Goal: Task Accomplishment & Management: Complete application form

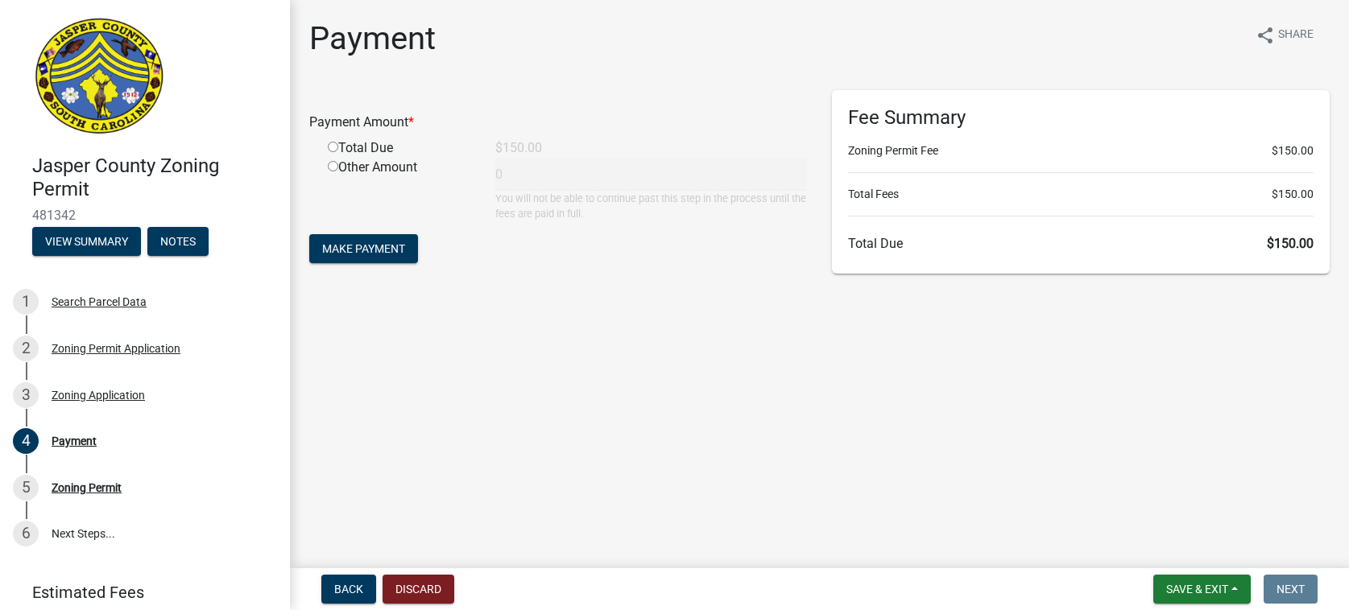
click at [331, 145] on input "radio" at bounding box center [333, 147] width 10 height 10
radio input "true"
type input "150"
click at [369, 243] on span "Make Payment" at bounding box center [363, 248] width 83 height 13
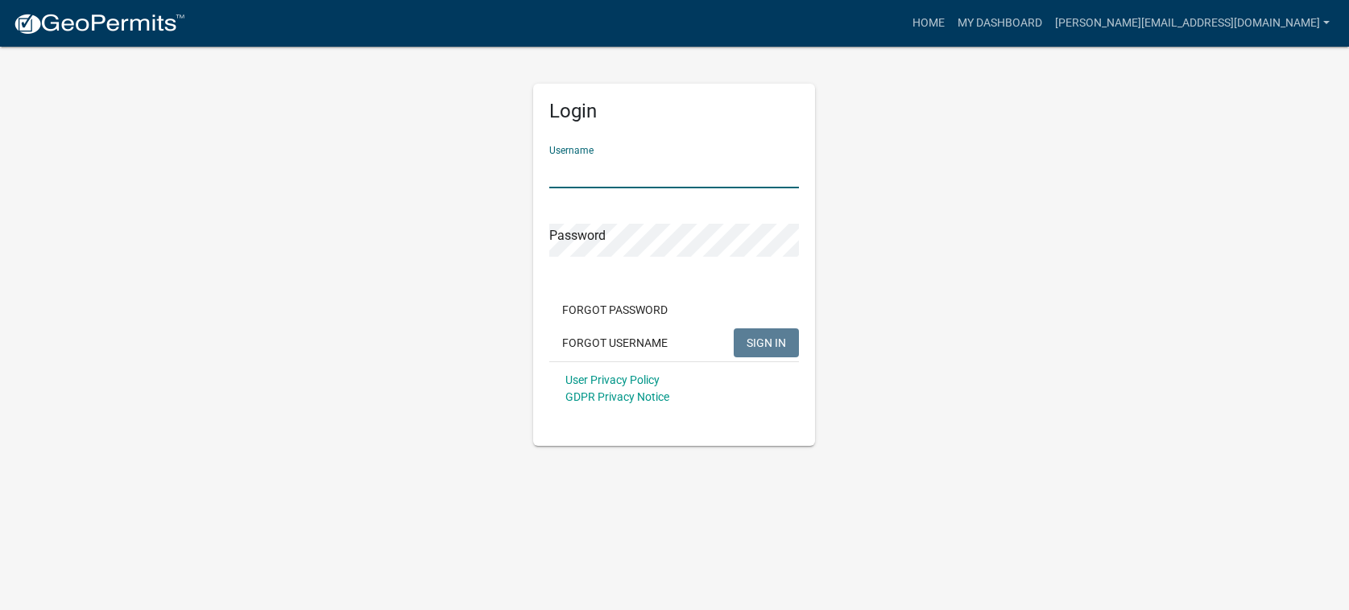
click at [599, 168] on input "Username" at bounding box center [674, 171] width 250 height 33
type input "[PERSON_NAME][EMAIL_ADDRESS][DOMAIN_NAME]"
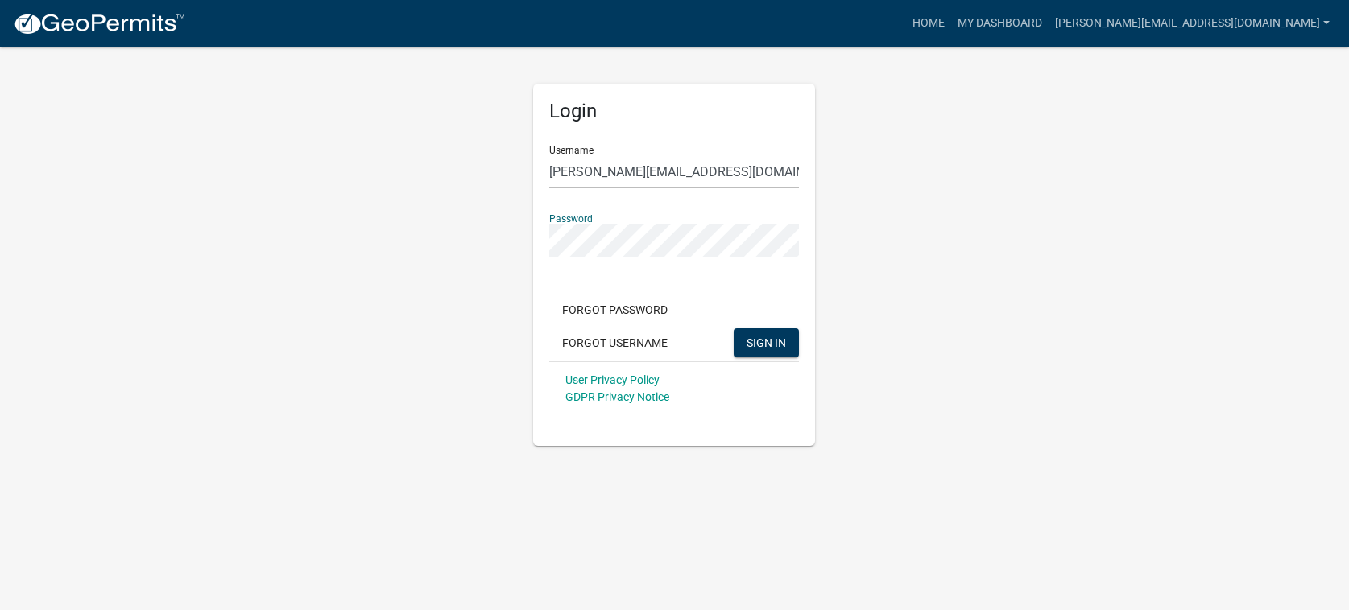
click at [733, 328] on button "SIGN IN" at bounding box center [765, 342] width 65 height 29
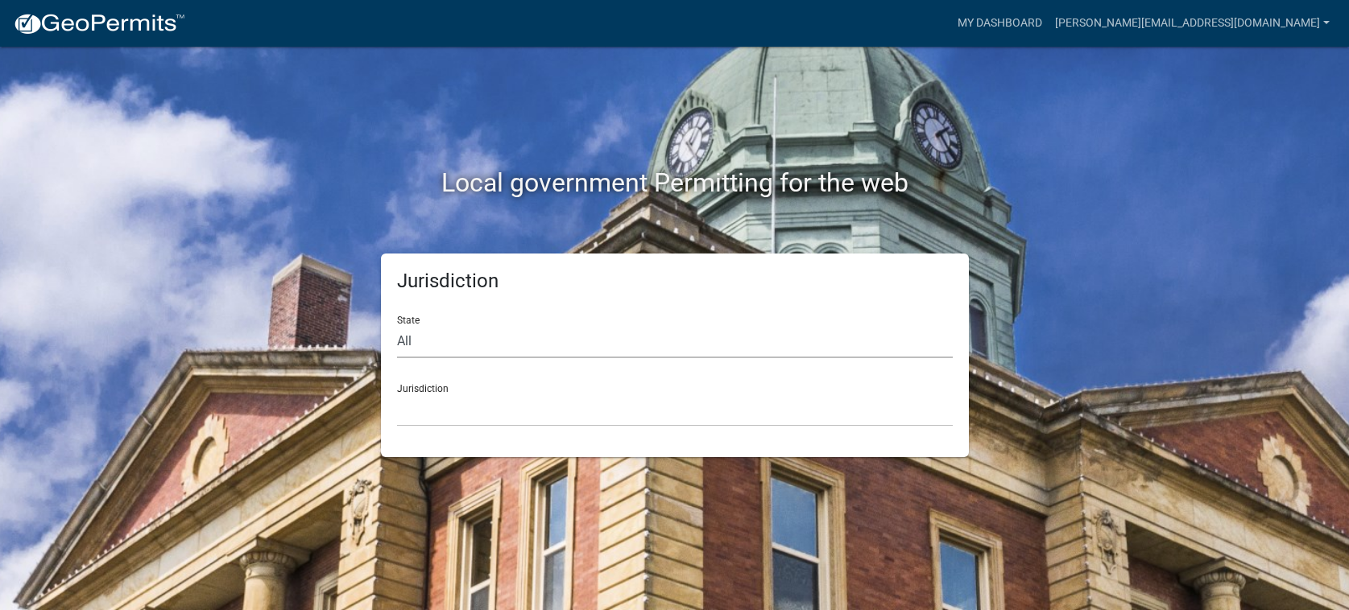
click at [452, 342] on select "All Colorado Georgia Indiana Iowa Kansas Minnesota Ohio South Carolina Wisconsin" at bounding box center [675, 341] width 556 height 33
select select "South Carolina"
click at [397, 325] on select "All Colorado Georgia Indiana Iowa Kansas Minnesota Ohio South Carolina Wisconsin" at bounding box center [675, 341] width 556 height 33
click at [468, 403] on select "Abbeville County, South Carolina Jasper County, South Carolina" at bounding box center [675, 410] width 556 height 33
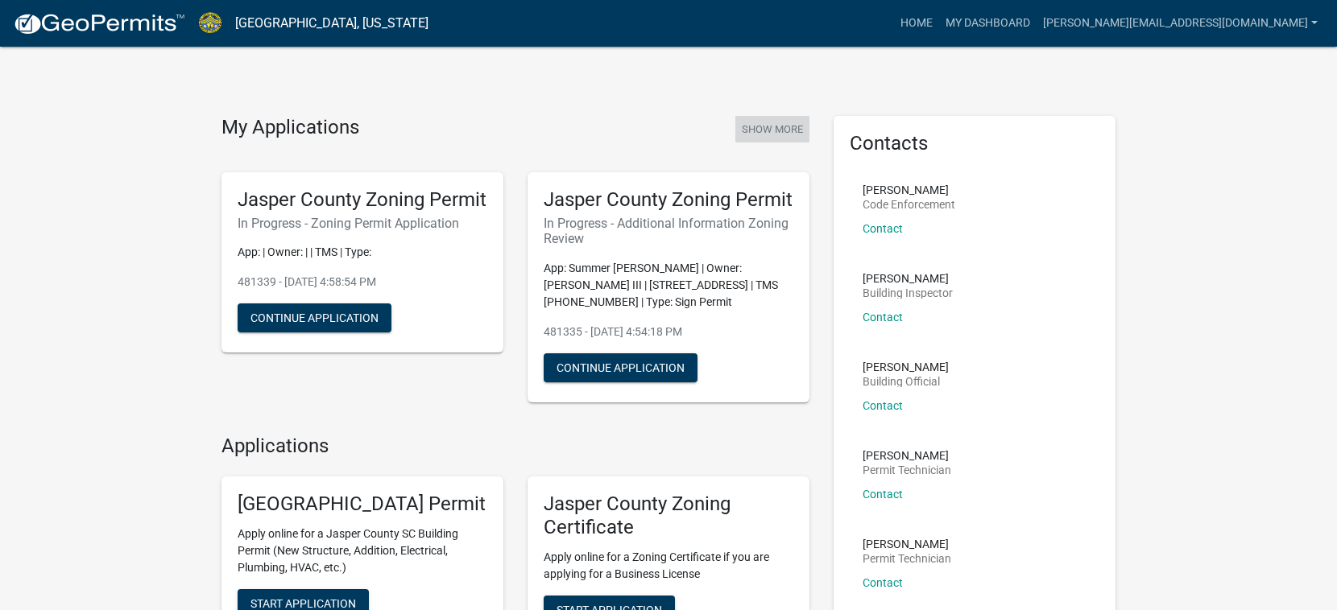
click at [790, 127] on button "Show More" at bounding box center [772, 129] width 74 height 27
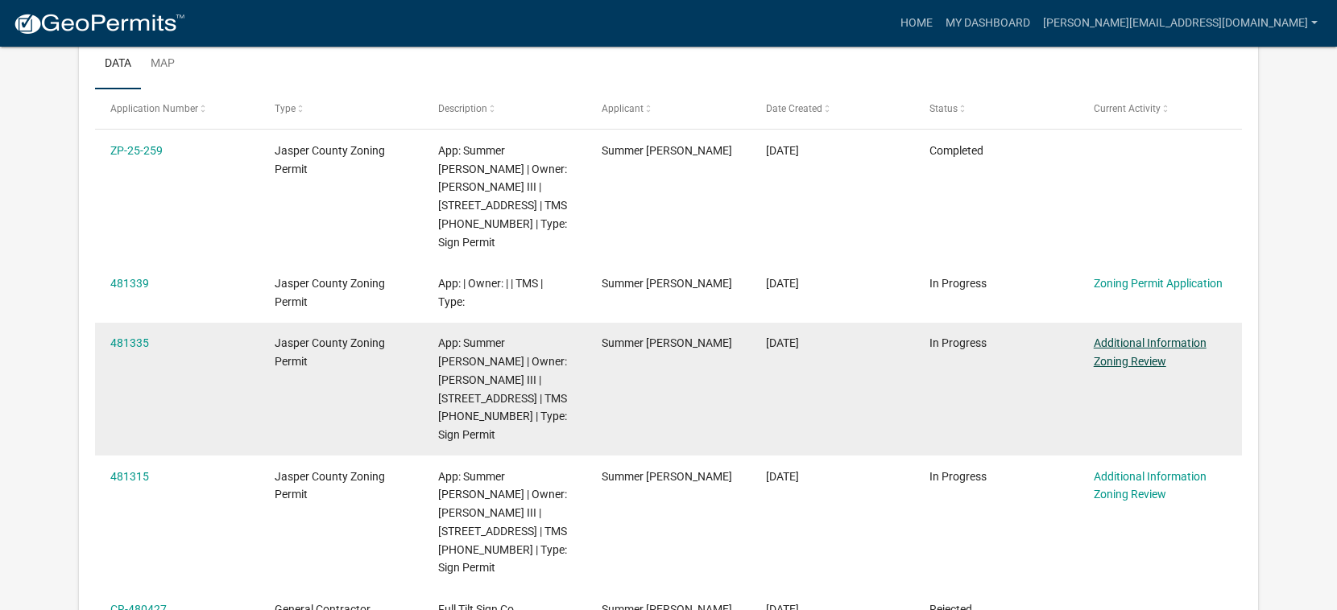
scroll to position [242, 0]
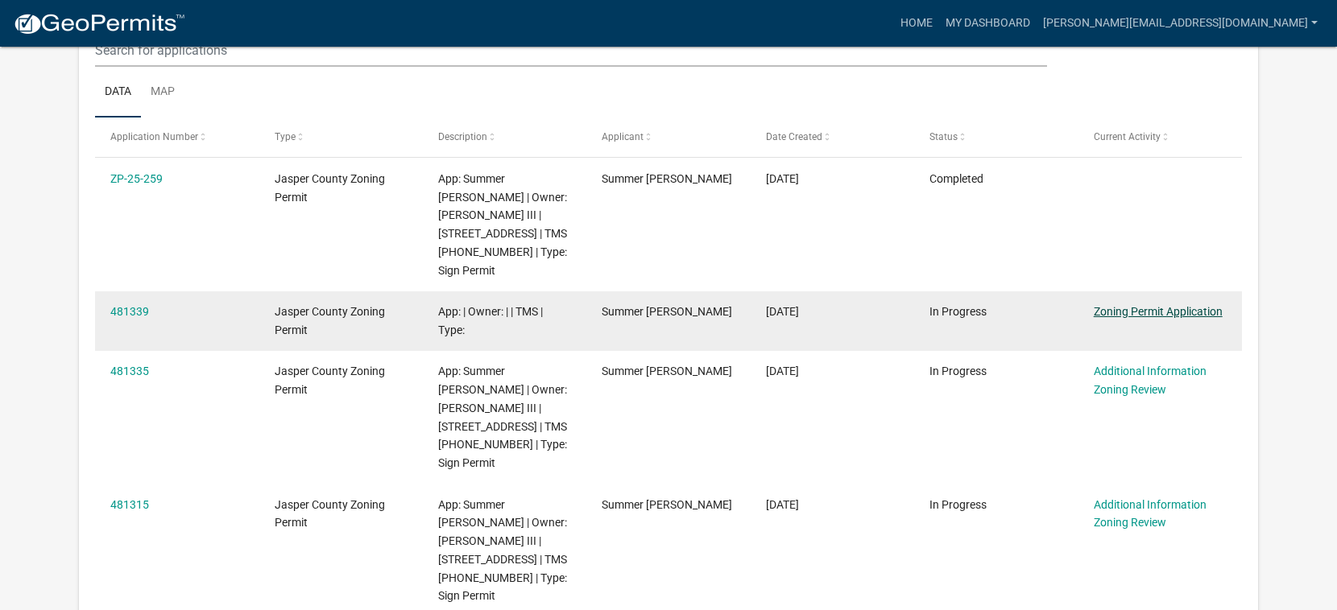
click at [1145, 305] on link "Zoning Permit Application" at bounding box center [1157, 311] width 129 height 13
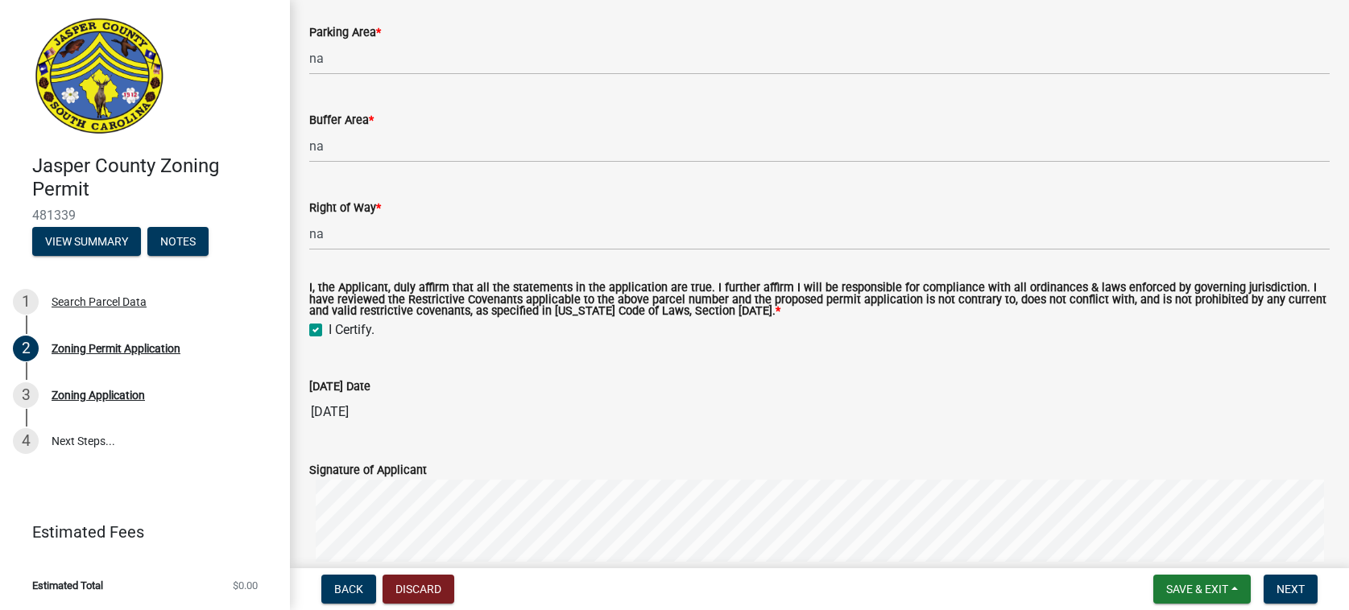
scroll to position [5157, 0]
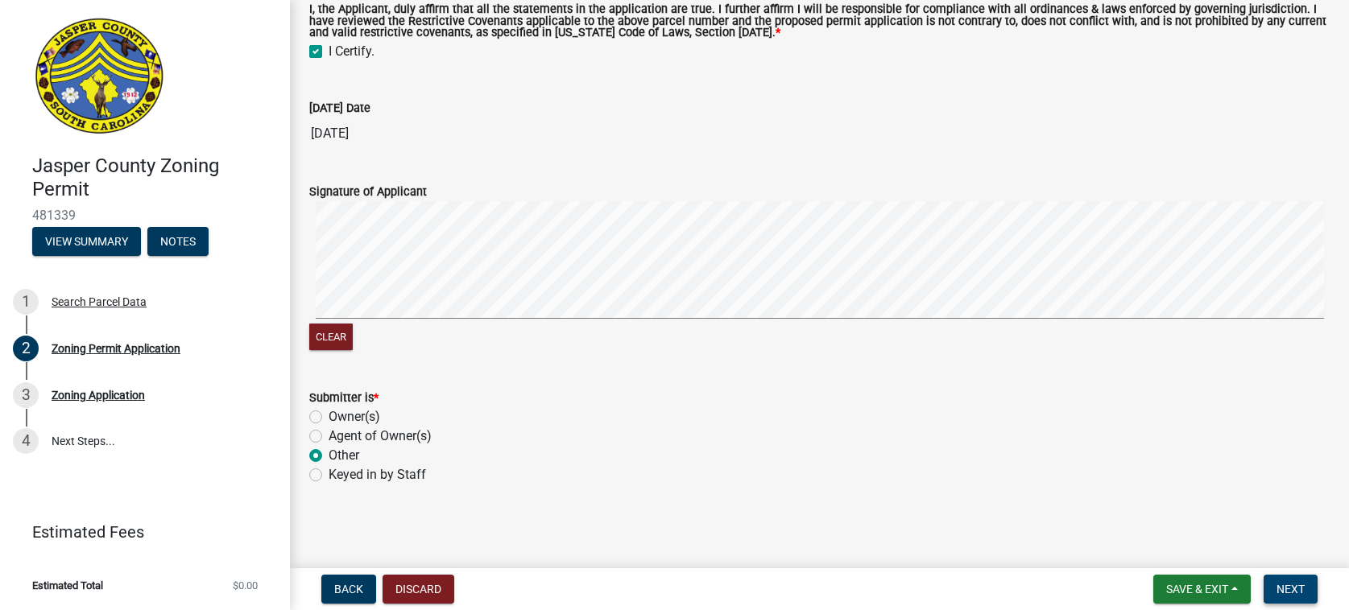
click at [1293, 584] on nav "Back Discard Save & Exit Save Save & Exit Next" at bounding box center [819, 589] width 1059 height 42
click at [1296, 593] on span "Next" at bounding box center [1290, 589] width 28 height 13
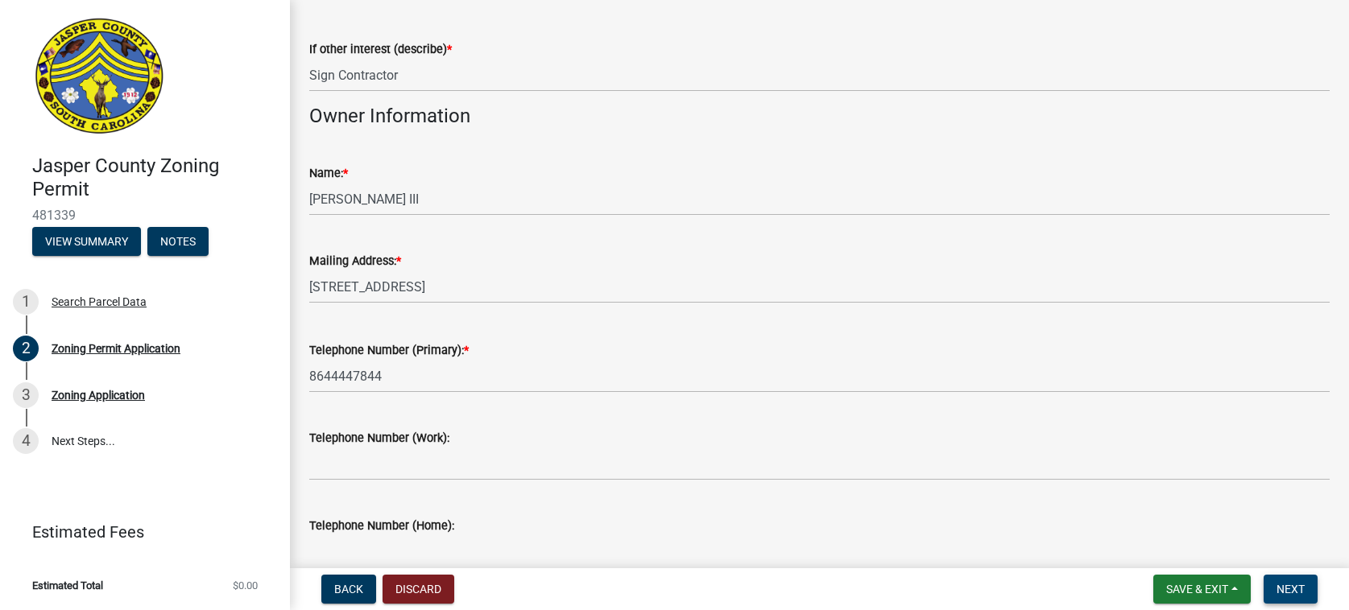
scroll to position [0, 0]
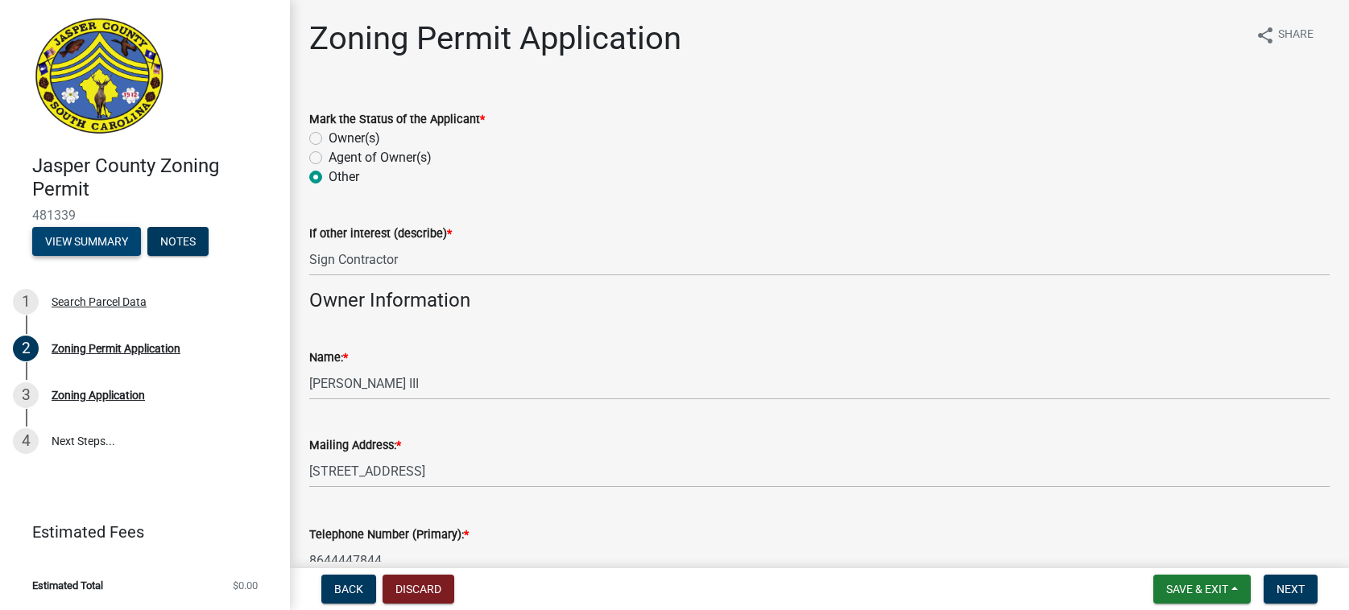
click at [94, 245] on button "View Summary" at bounding box center [86, 241] width 109 height 29
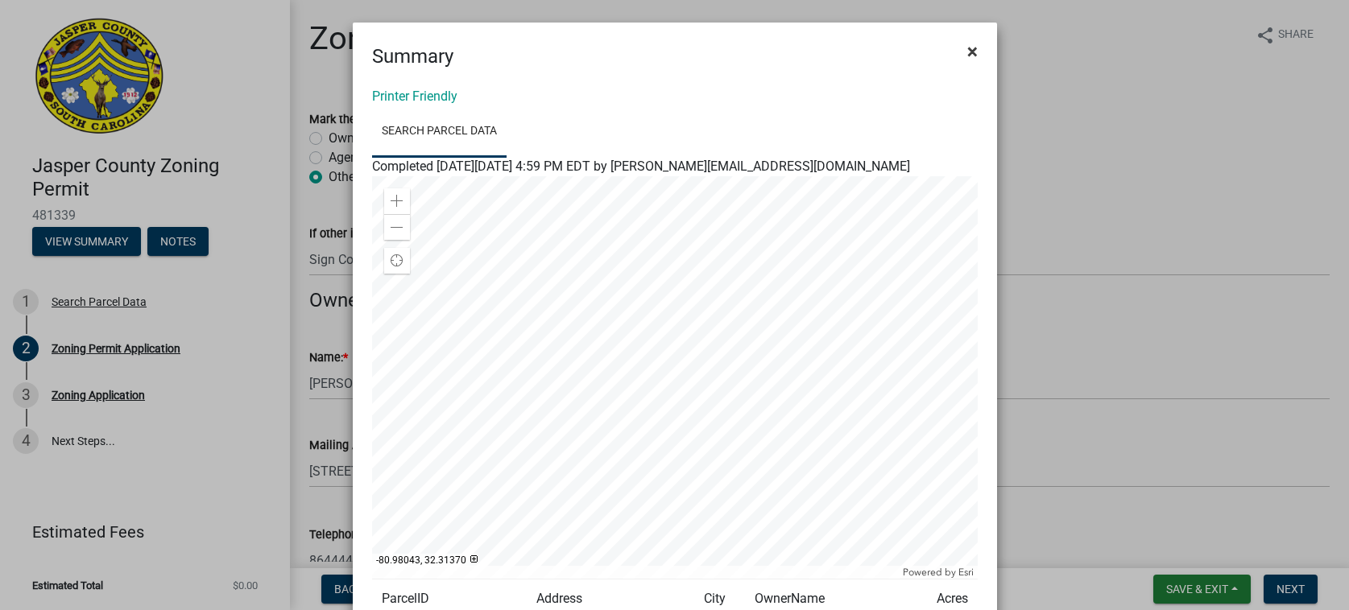
click at [967, 50] on span "×" at bounding box center [972, 51] width 10 height 23
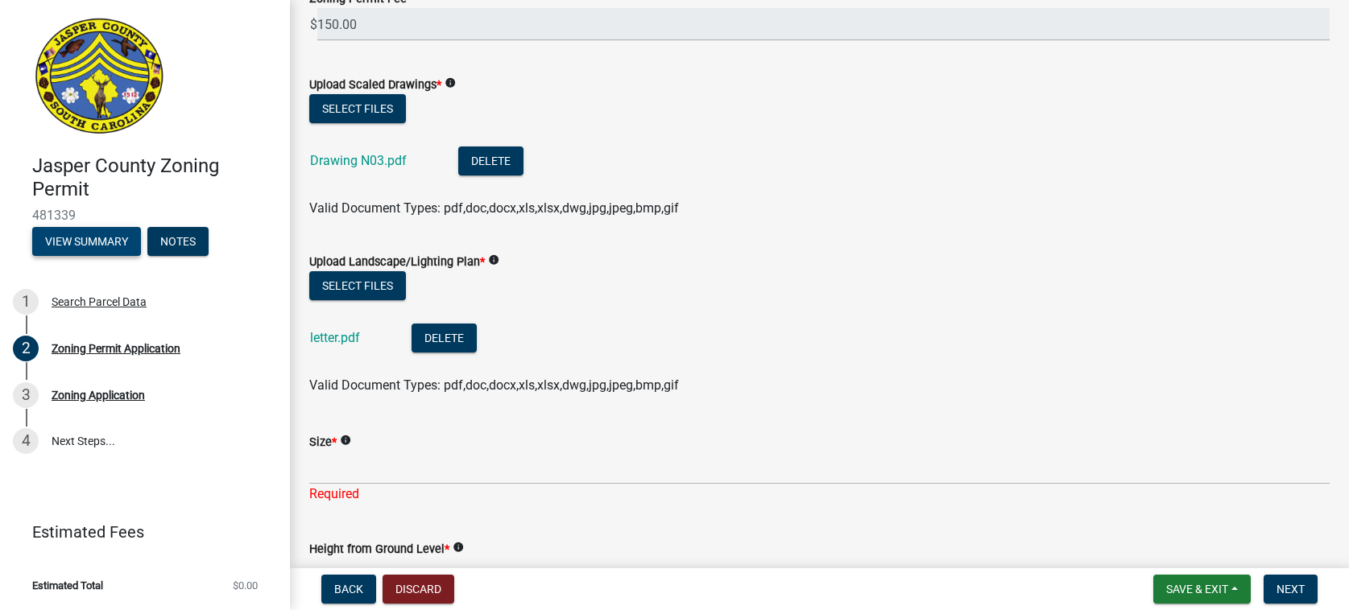
scroll to position [2818, 0]
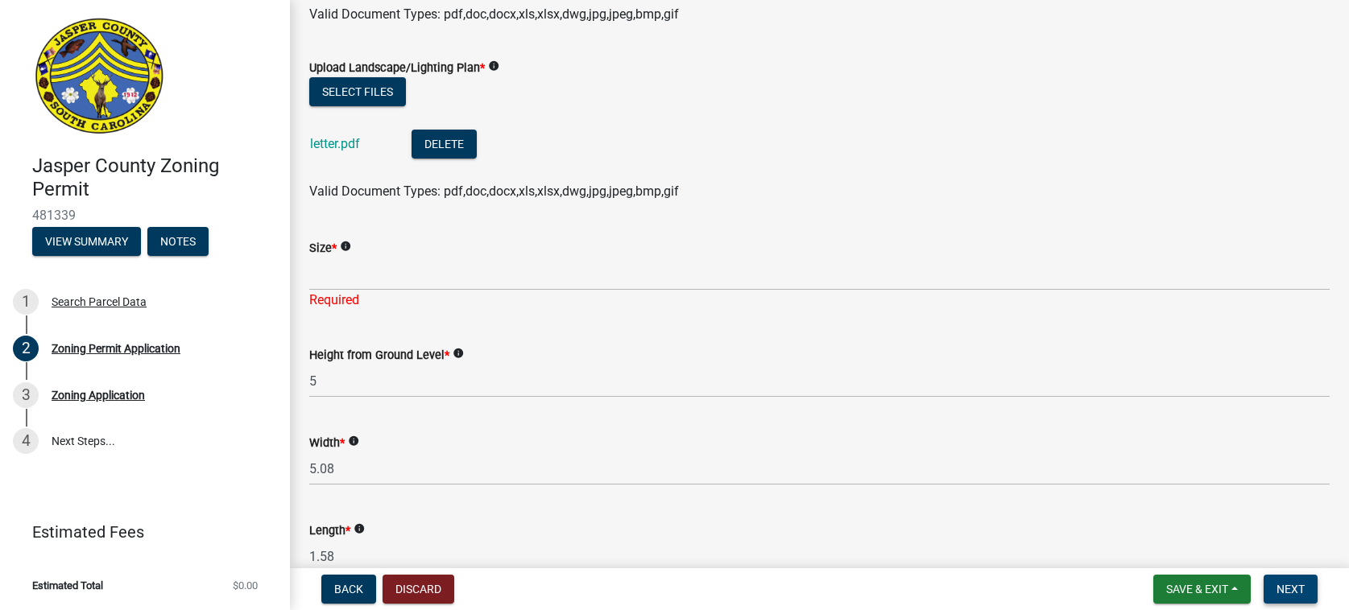
click at [1291, 588] on span "Next" at bounding box center [1290, 589] width 28 height 13
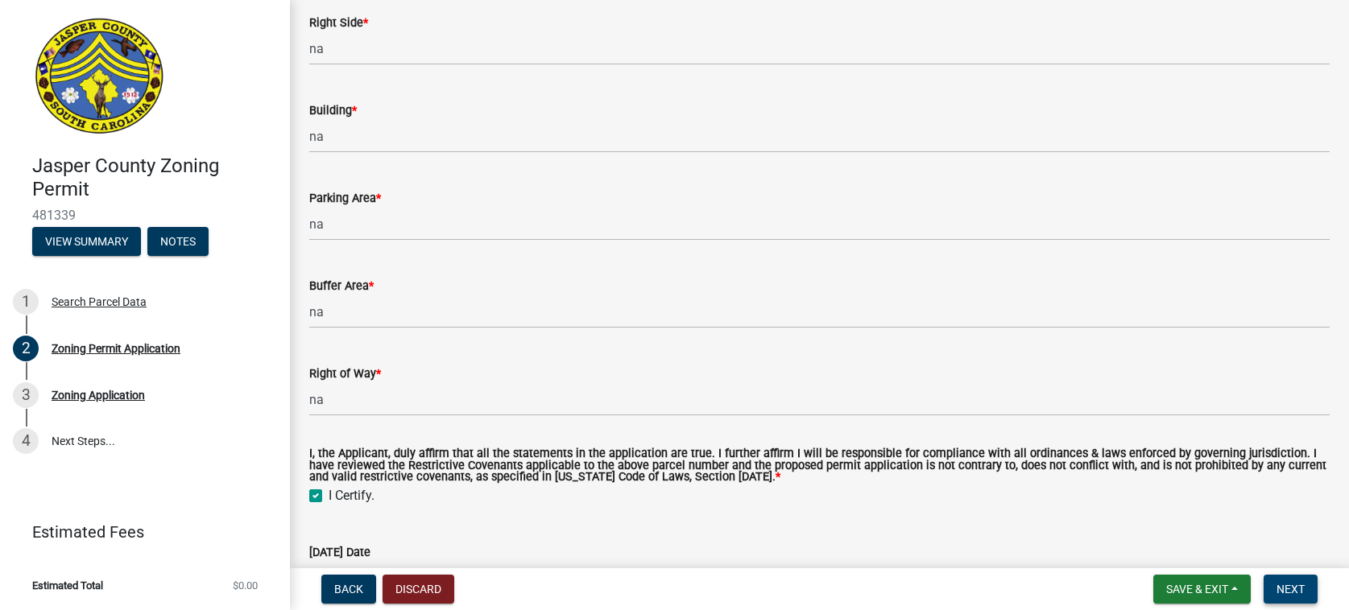
scroll to position [5195, 0]
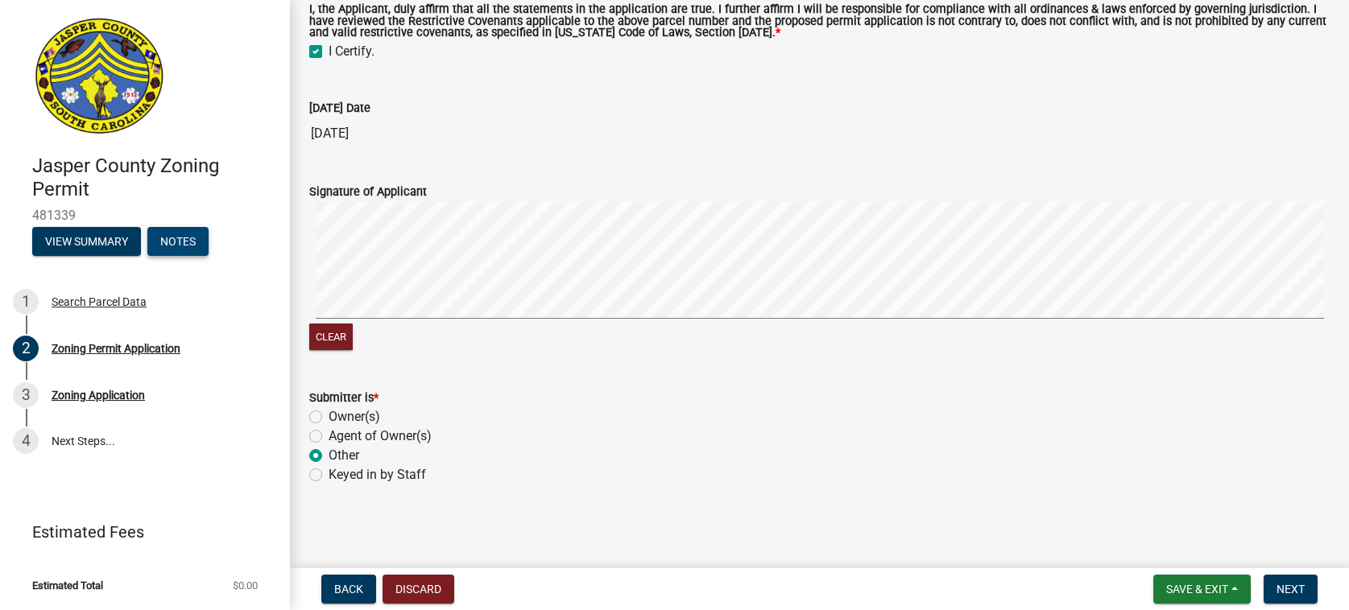
click at [199, 242] on button "Notes" at bounding box center [177, 241] width 61 height 29
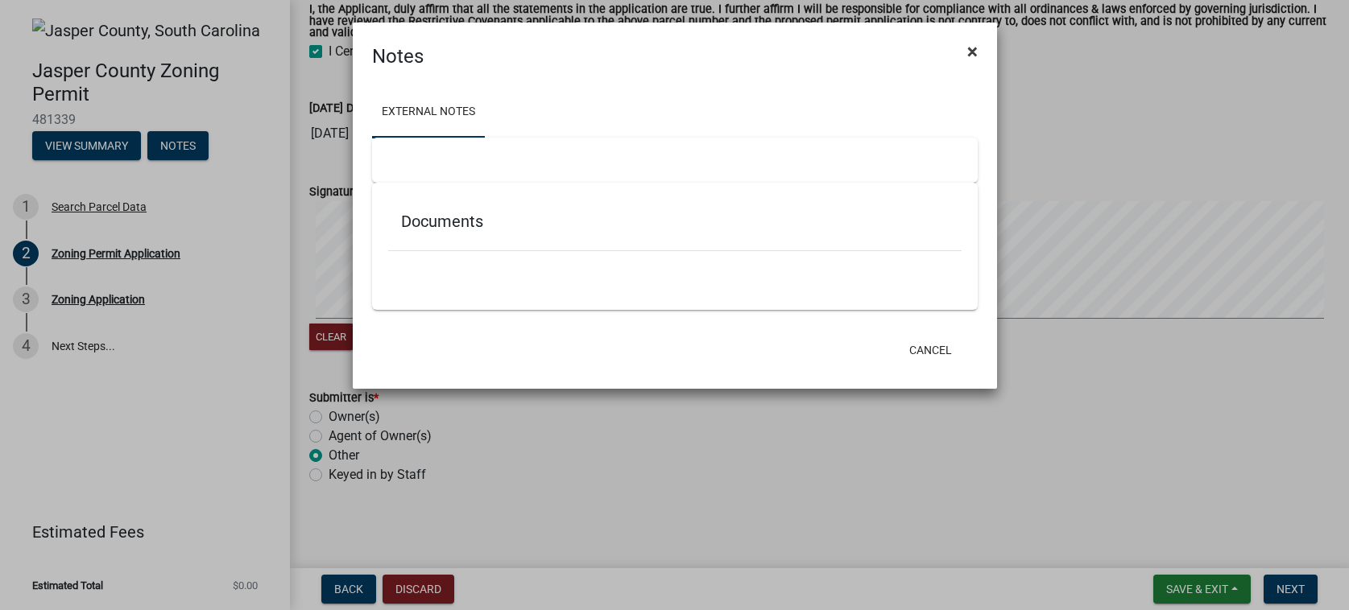
click at [971, 53] on span "×" at bounding box center [972, 51] width 10 height 23
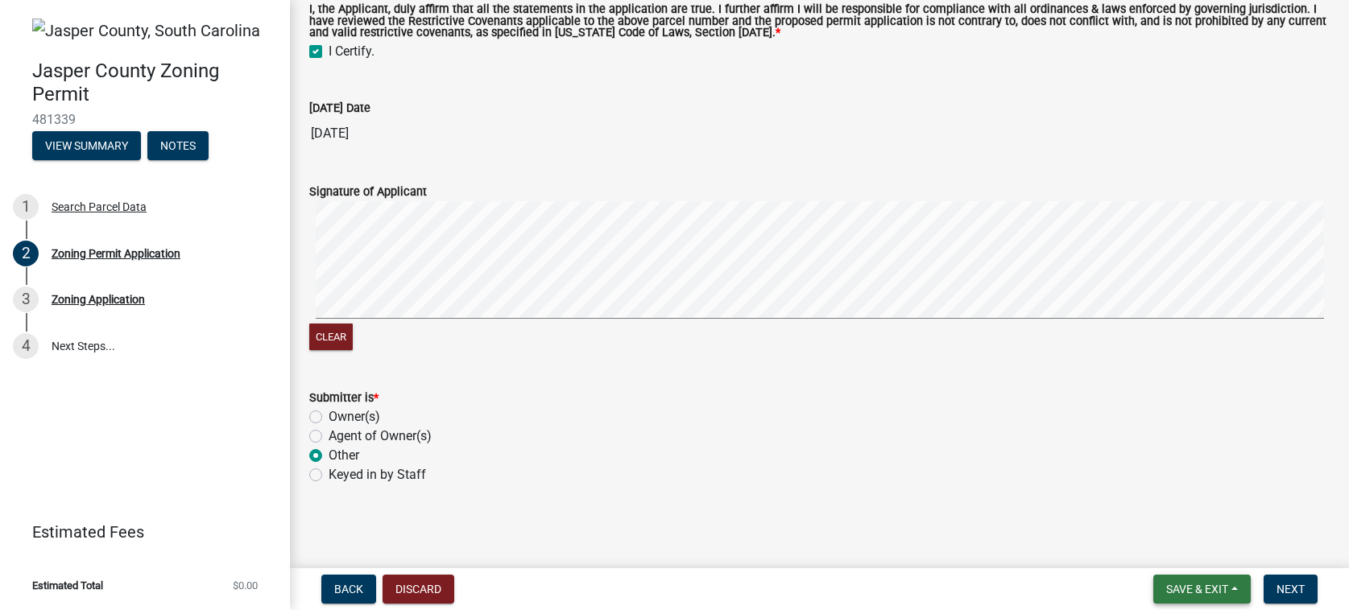
click at [1192, 589] on span "Save & Exit" at bounding box center [1197, 589] width 62 height 13
click at [1258, 416] on div "Owner(s)" at bounding box center [819, 416] width 1020 height 19
click at [1286, 593] on span "Next" at bounding box center [1290, 589] width 28 height 13
click at [349, 592] on span "Back" at bounding box center [348, 589] width 29 height 13
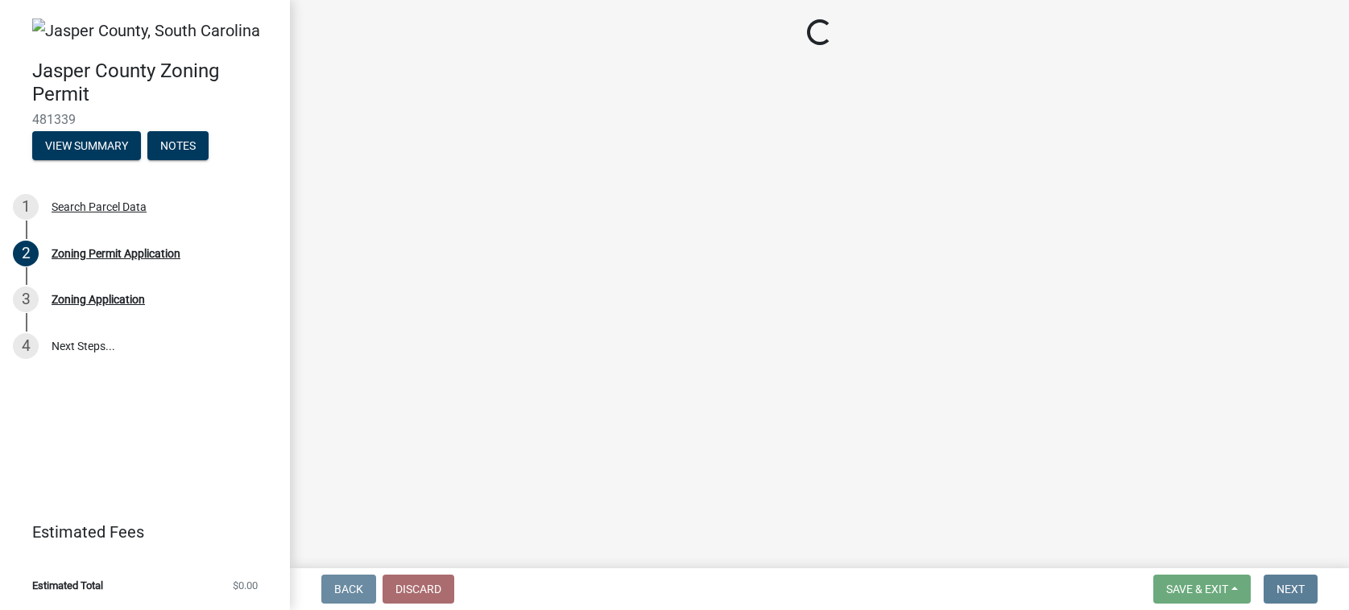
scroll to position [0, 0]
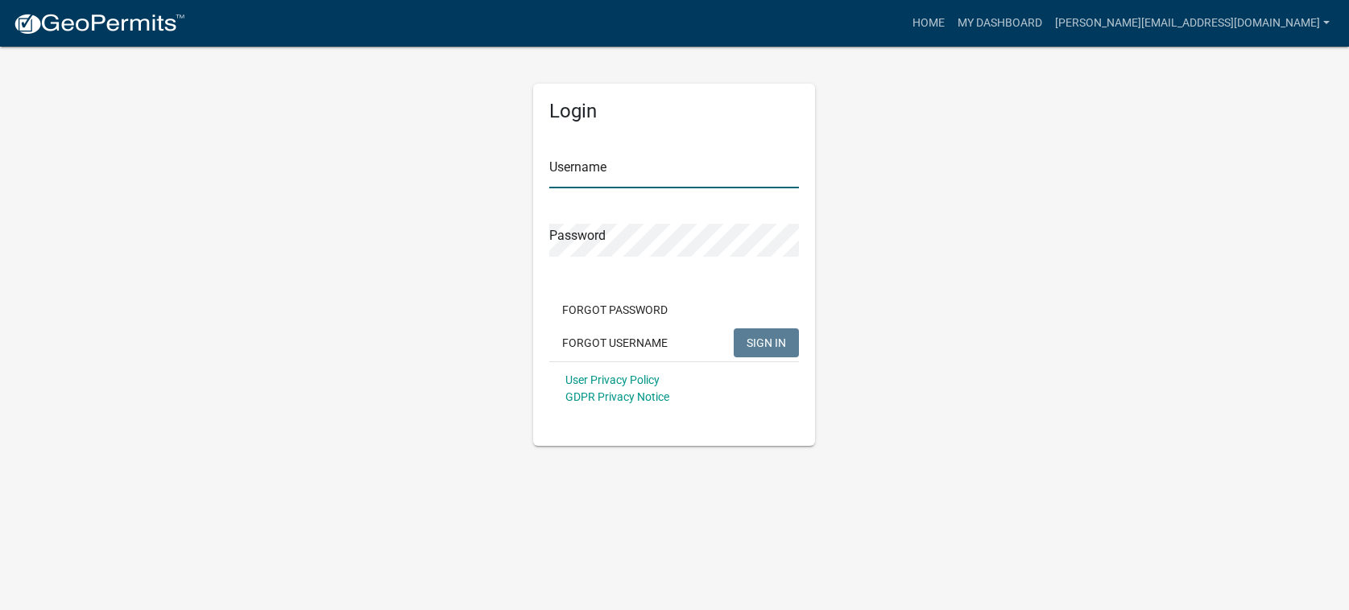
click at [591, 180] on input "Username" at bounding box center [674, 171] width 250 height 33
type input "[PERSON_NAME][EMAIL_ADDRESS][DOMAIN_NAME]"
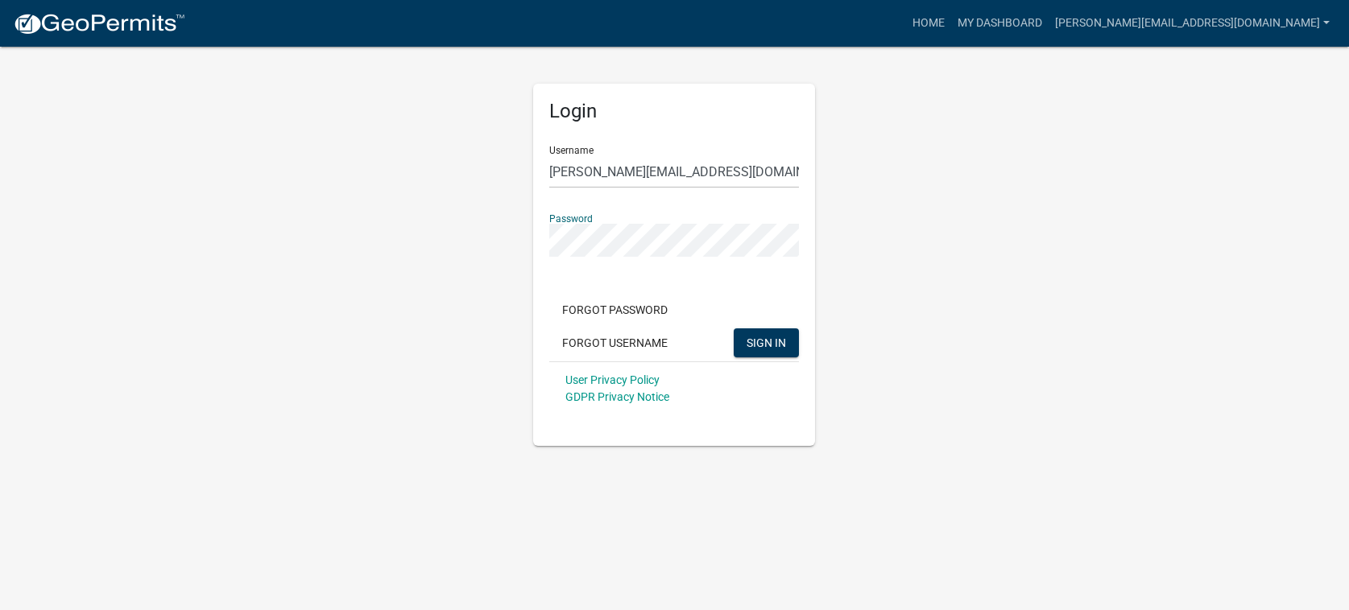
click at [733, 328] on button "SIGN IN" at bounding box center [765, 342] width 65 height 29
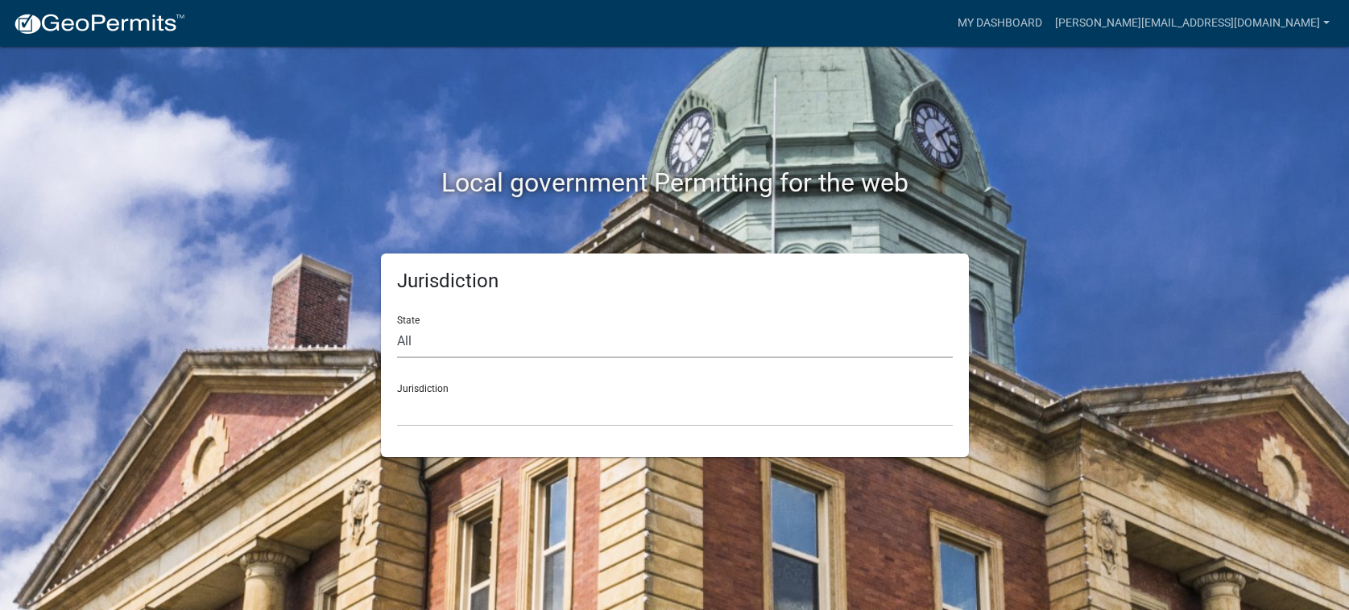
click at [447, 334] on select "All Colorado Georgia Indiana Iowa Kansas Minnesota Ohio South Carolina Wisconsin" at bounding box center [675, 341] width 556 height 33
select select "South Carolina"
click at [397, 325] on select "All Colorado Georgia Indiana Iowa Kansas Minnesota Ohio South Carolina Wisconsin" at bounding box center [675, 341] width 556 height 33
click at [443, 419] on select "Abbeville County, South Carolina Jasper County, South Carolina" at bounding box center [675, 410] width 556 height 33
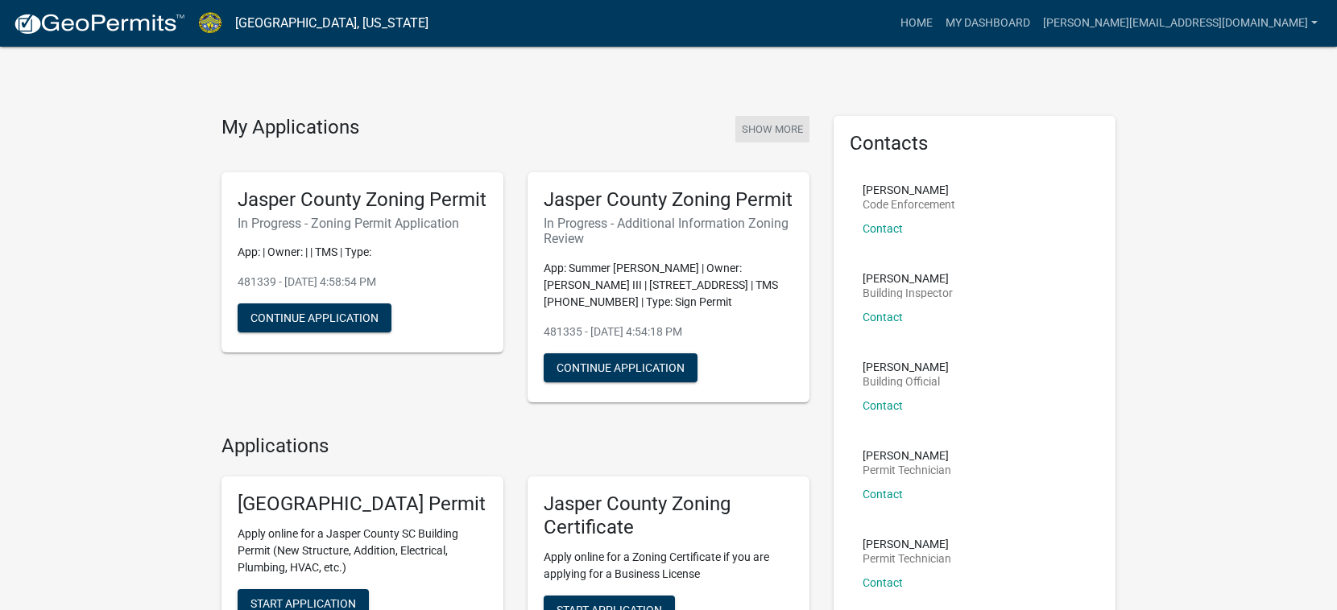
click at [770, 130] on button "Show More" at bounding box center [772, 129] width 74 height 27
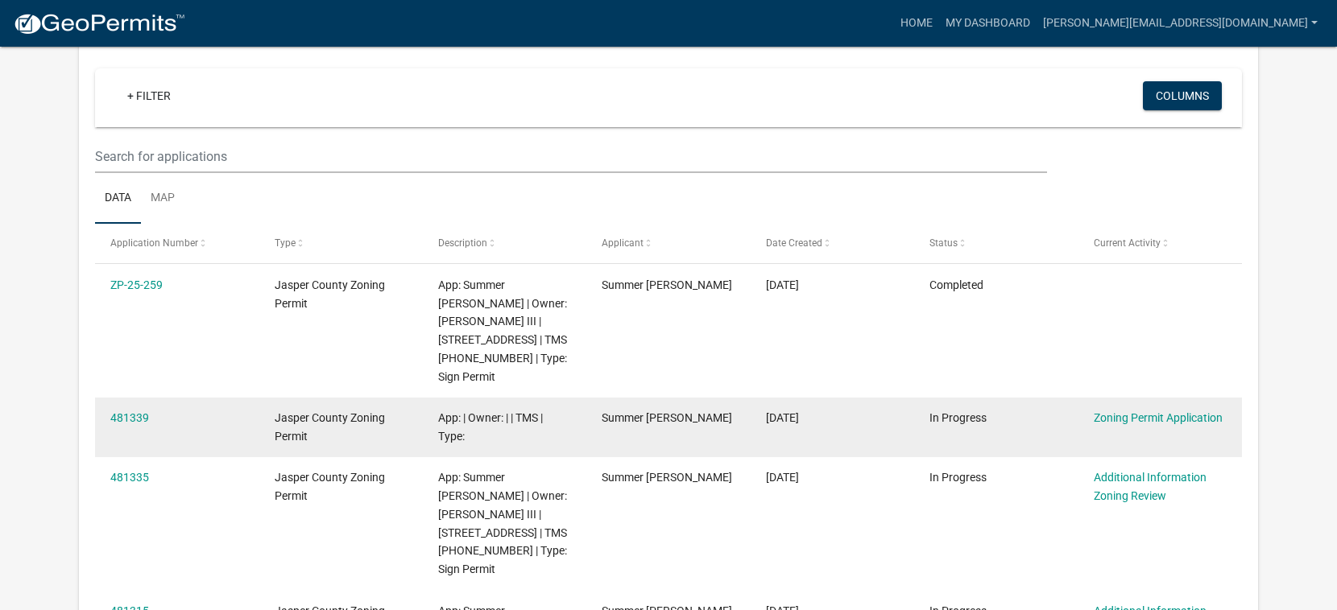
scroll to position [161, 0]
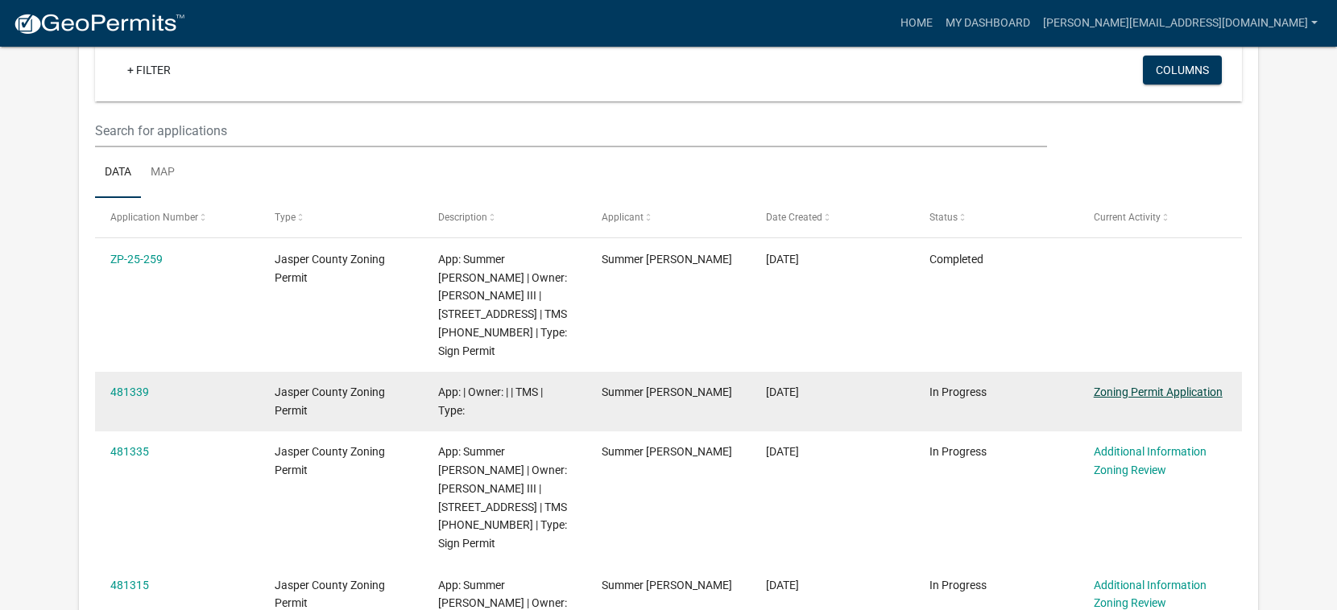
click at [1134, 386] on link "Zoning Permit Application" at bounding box center [1157, 392] width 129 height 13
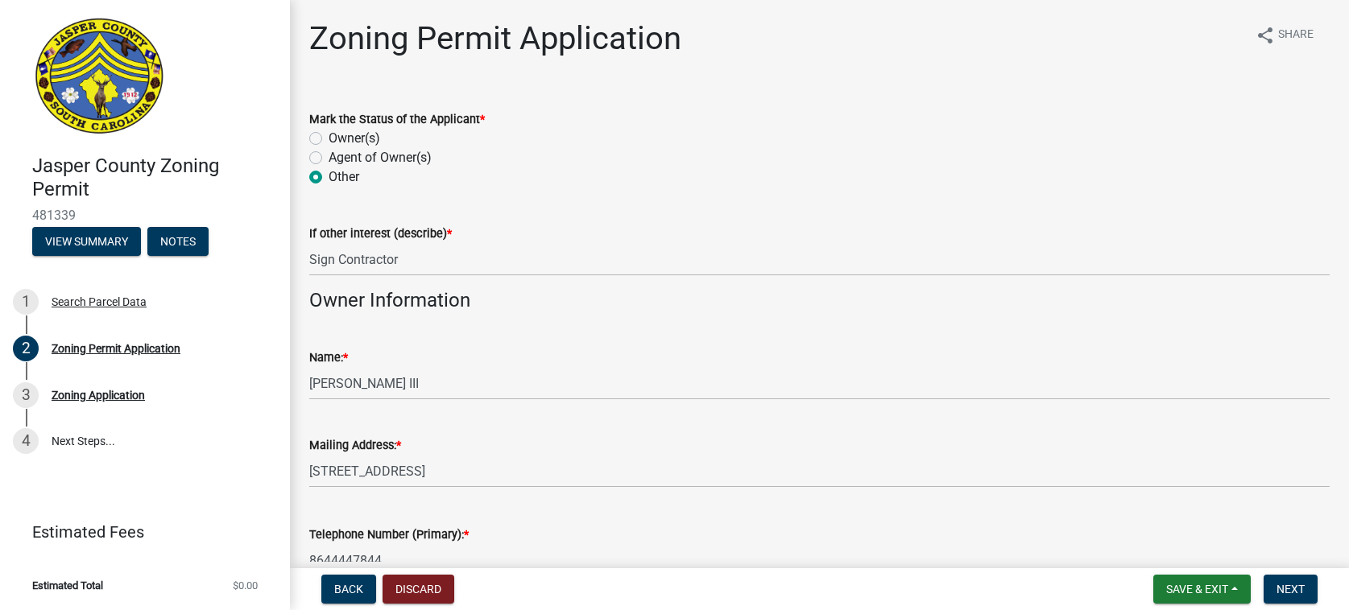
click at [616, 361] on div "Name: *" at bounding box center [819, 357] width 1020 height 19
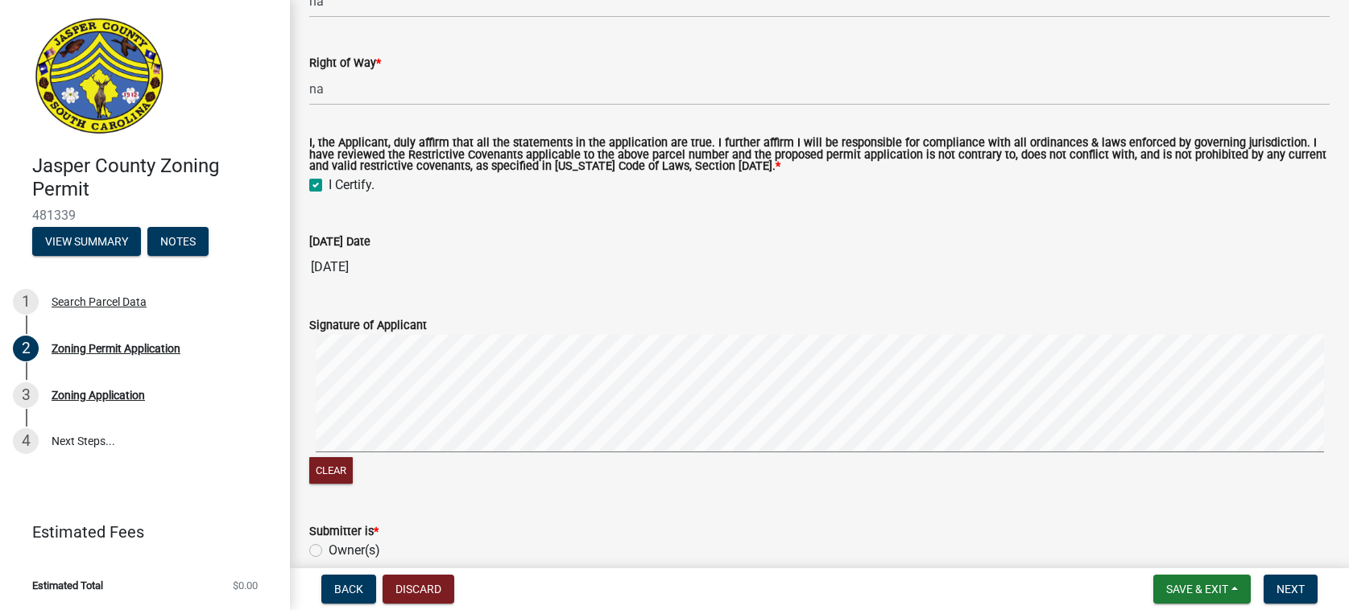
scroll to position [5157, 0]
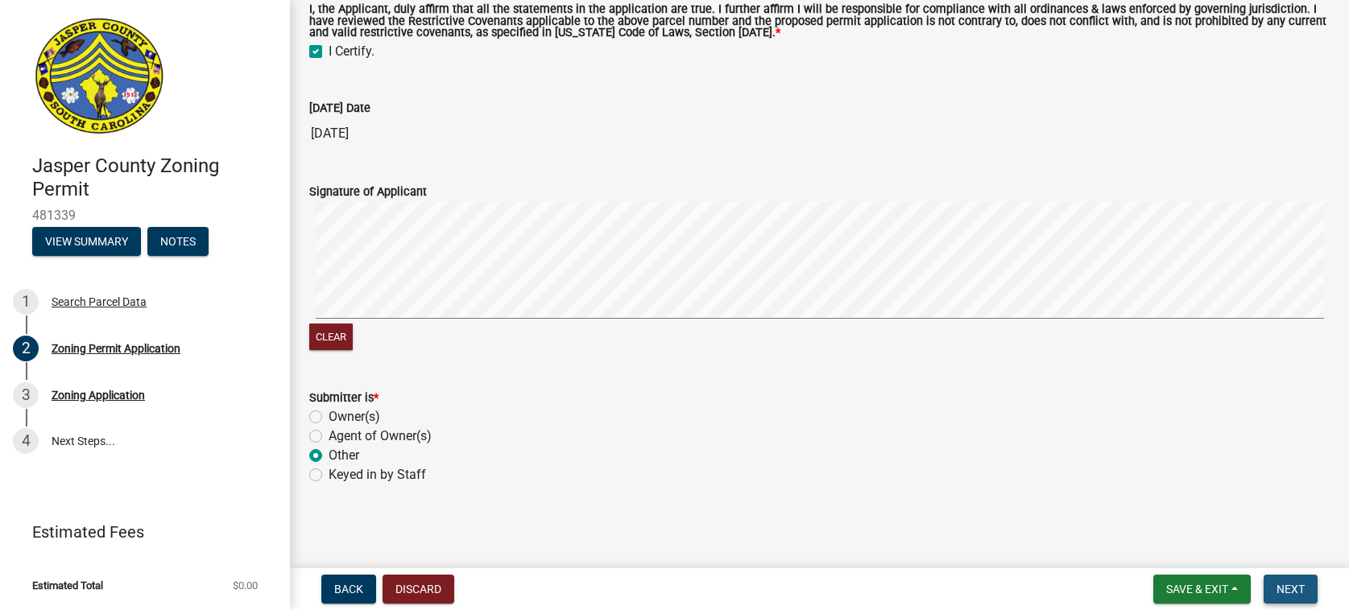
click at [1292, 579] on button "Next" at bounding box center [1290, 589] width 54 height 29
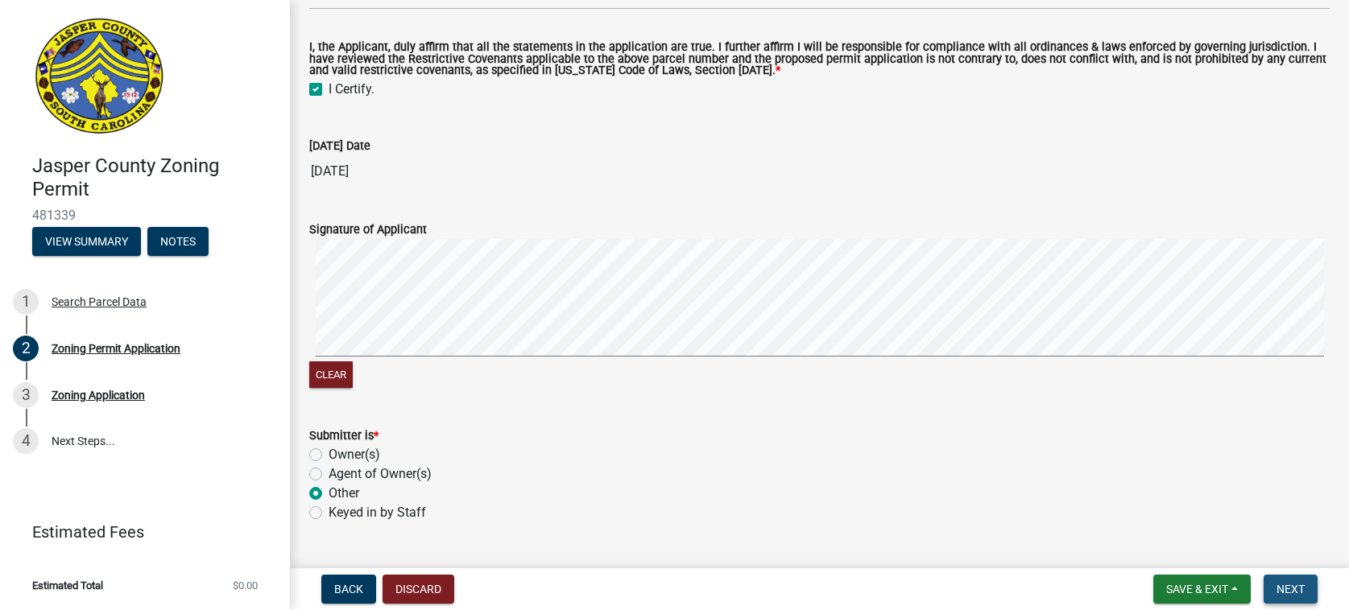
scroll to position [5195, 0]
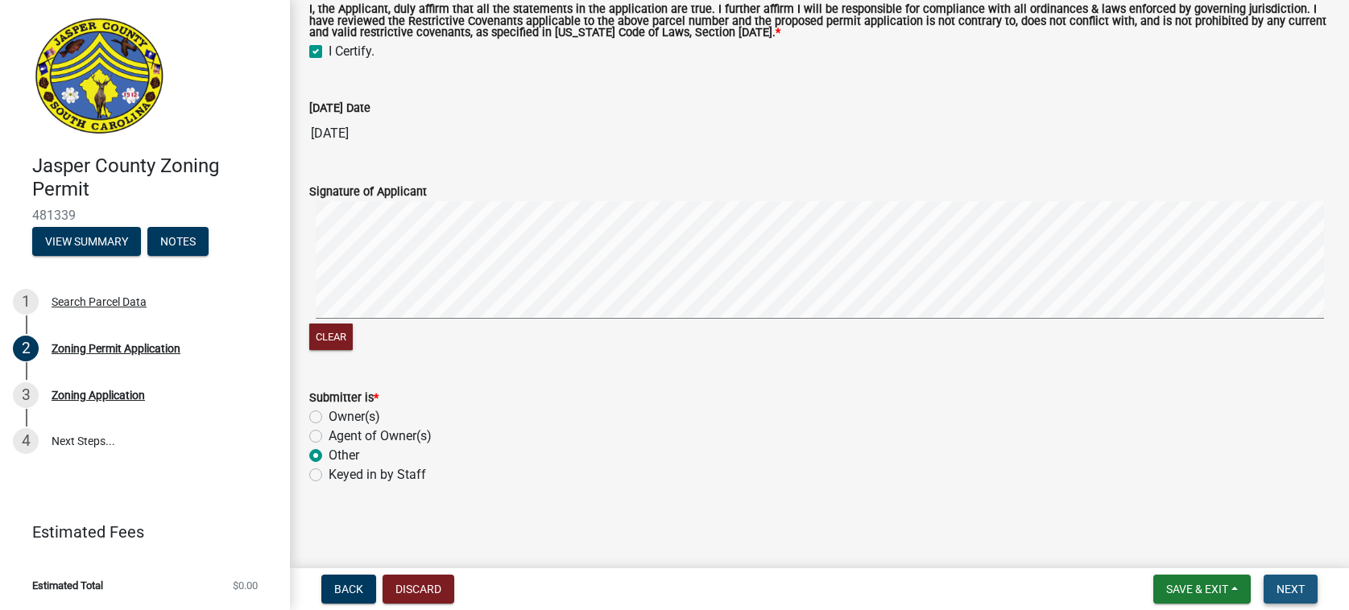
click at [1294, 587] on span "Next" at bounding box center [1290, 589] width 28 height 13
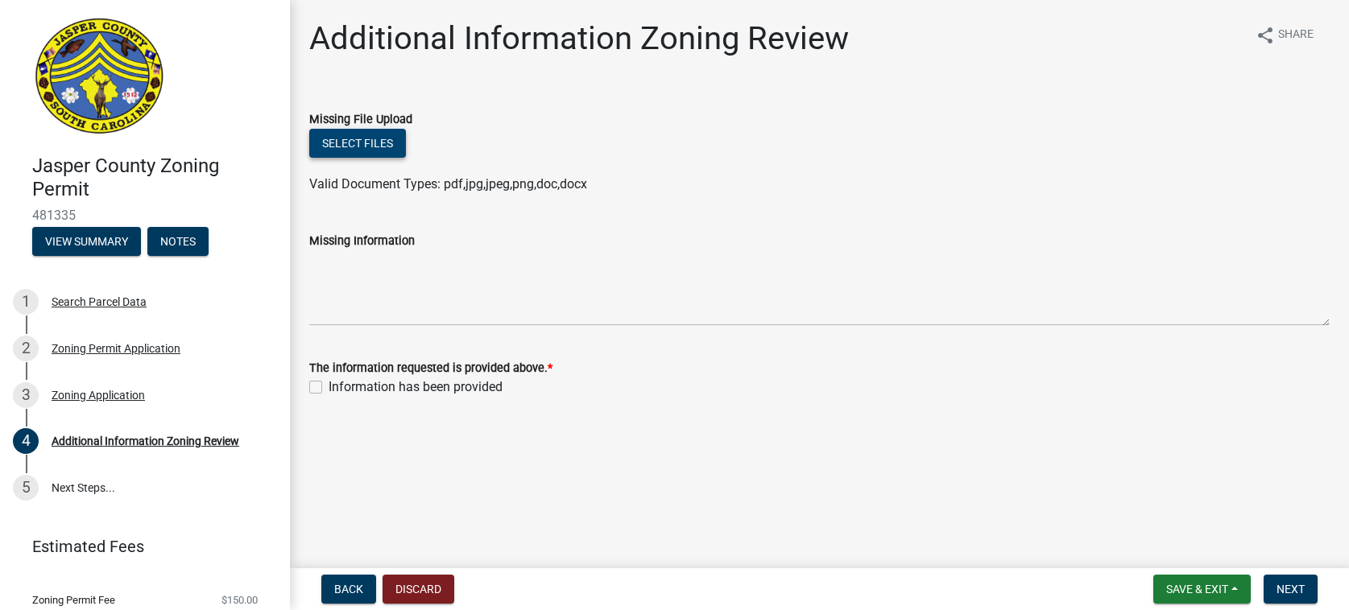
click at [361, 143] on button "Select files" at bounding box center [357, 143] width 97 height 29
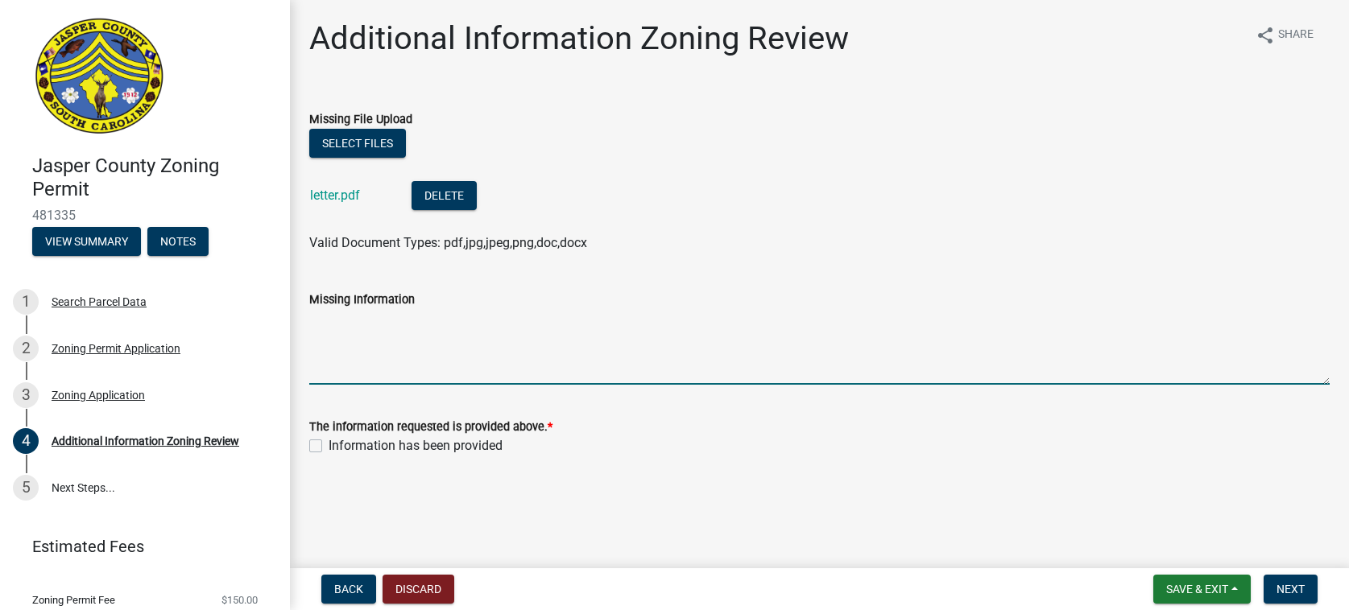
click at [372, 333] on textarea "Missing Information" at bounding box center [819, 347] width 1020 height 76
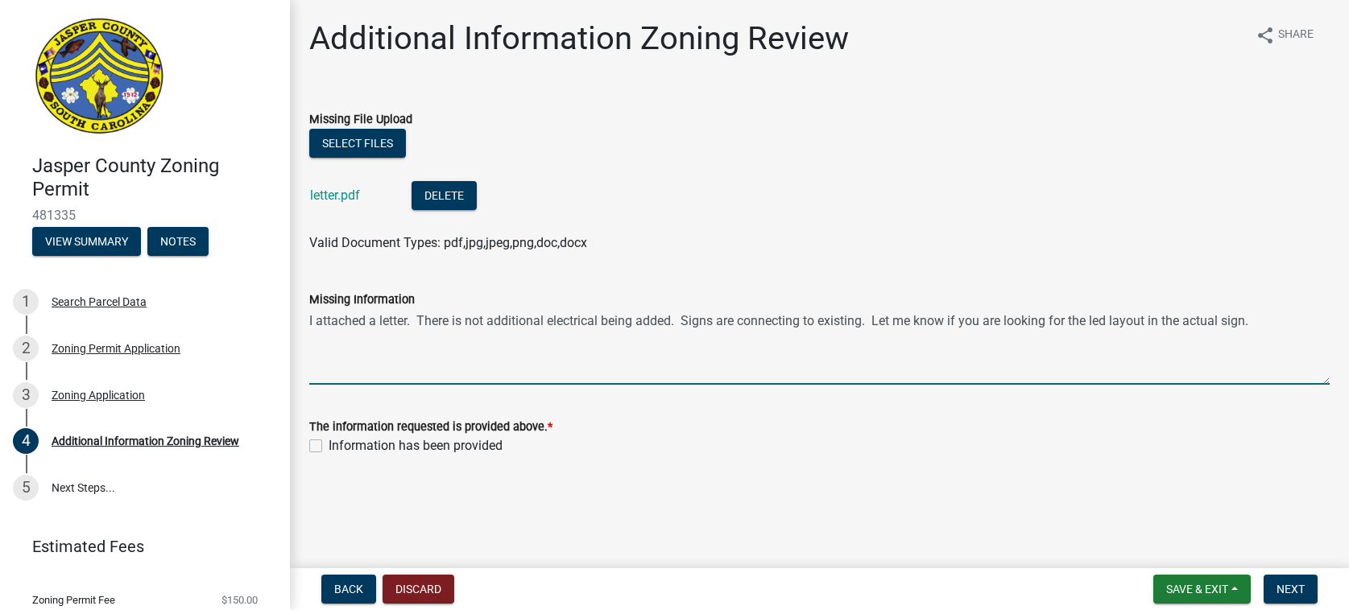
type textarea "I attached a letter. There is not additional electrical being added. Signs are …"
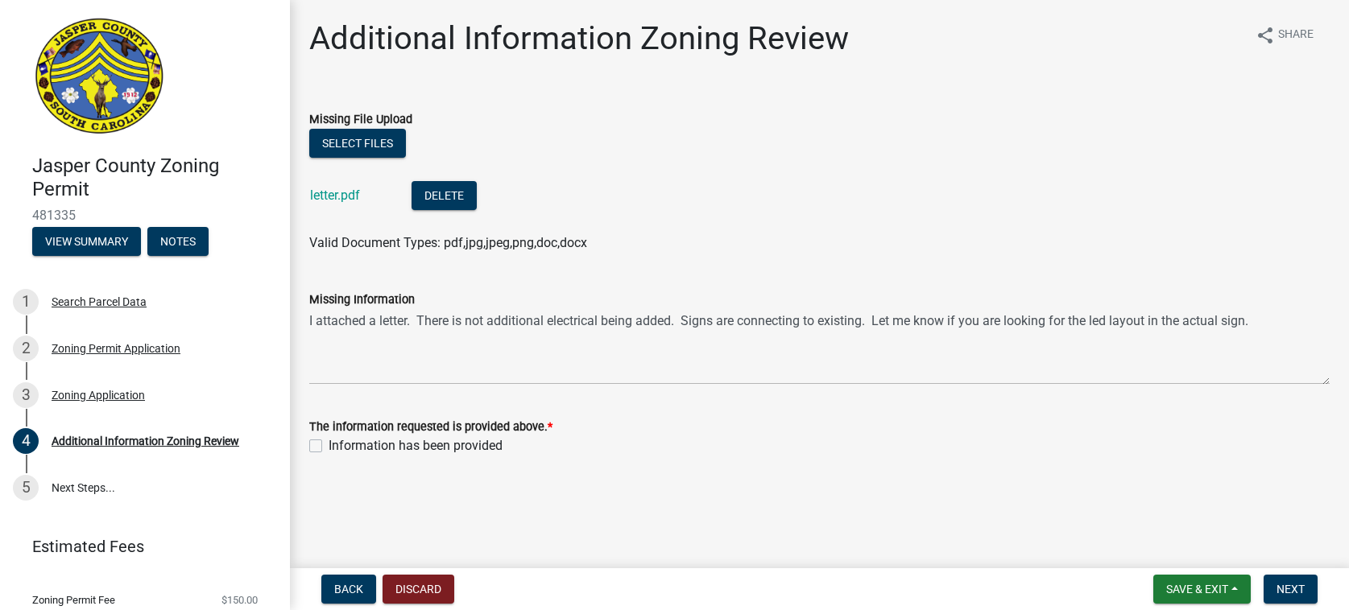
click at [328, 448] on label "Information has been provided" at bounding box center [415, 445] width 174 height 19
click at [328, 447] on input "Information has been provided" at bounding box center [333, 441] width 10 height 10
checkbox input "true"
click at [1291, 584] on span "Next" at bounding box center [1290, 589] width 28 height 13
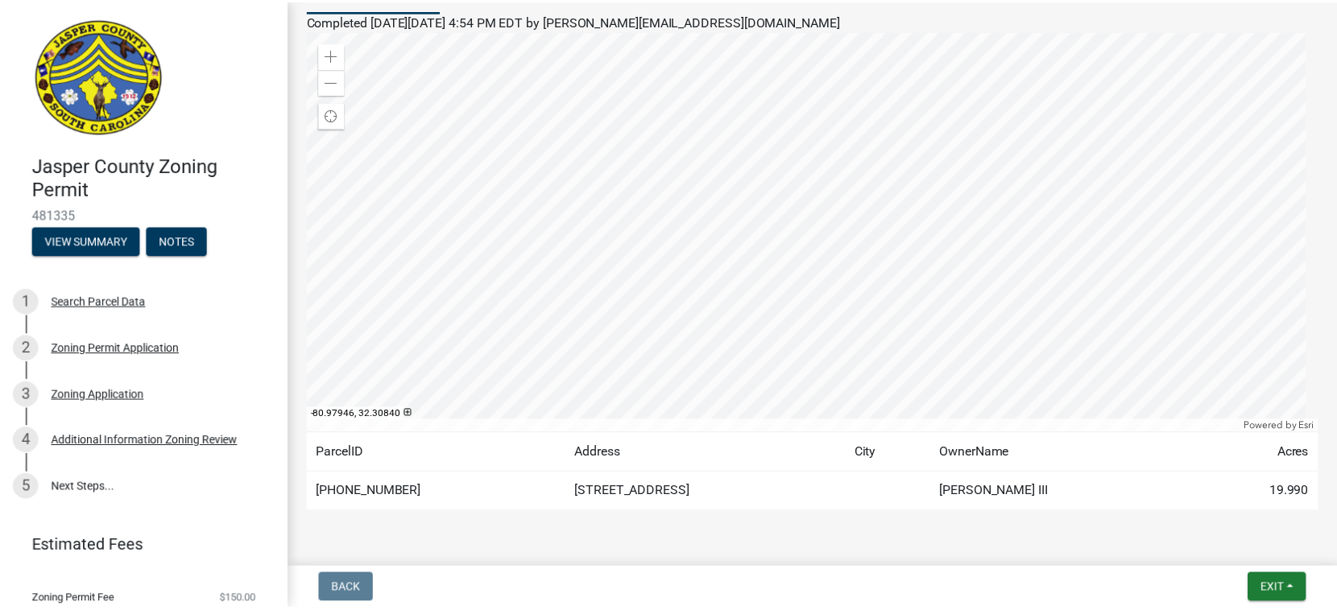
scroll to position [207, 0]
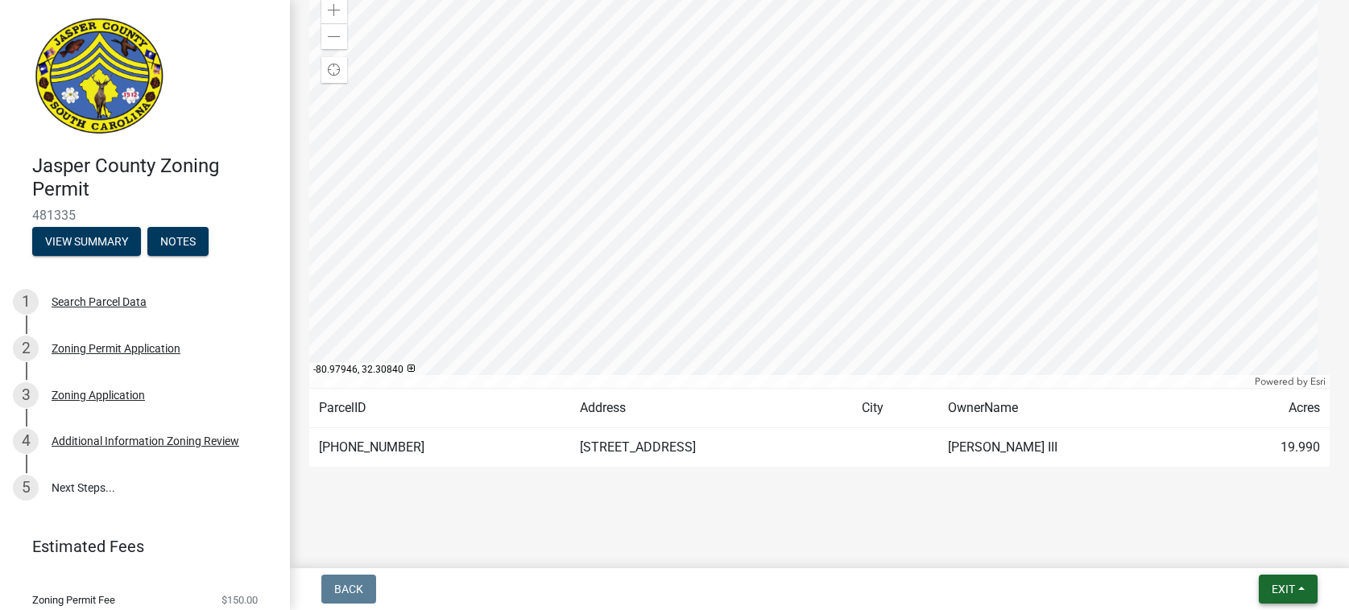
click at [1287, 589] on span "Exit" at bounding box center [1282, 589] width 23 height 13
click at [1241, 548] on button "Save & Exit" at bounding box center [1252, 547] width 129 height 39
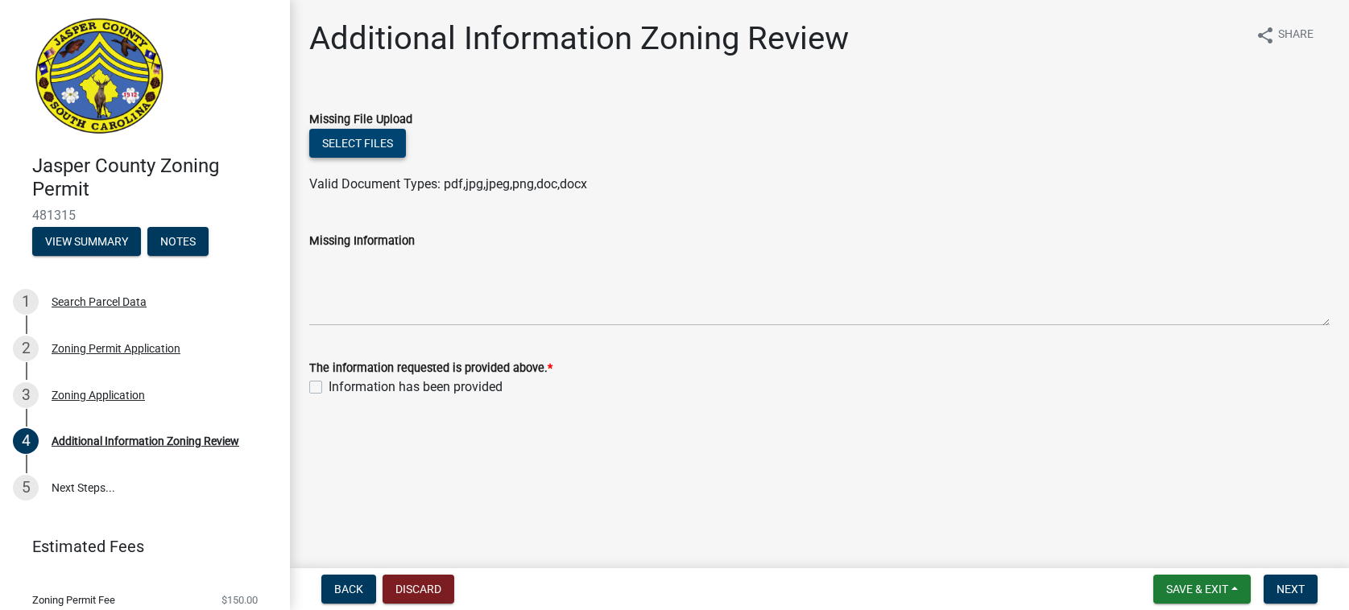
click at [361, 145] on button "Select files" at bounding box center [357, 143] width 97 height 29
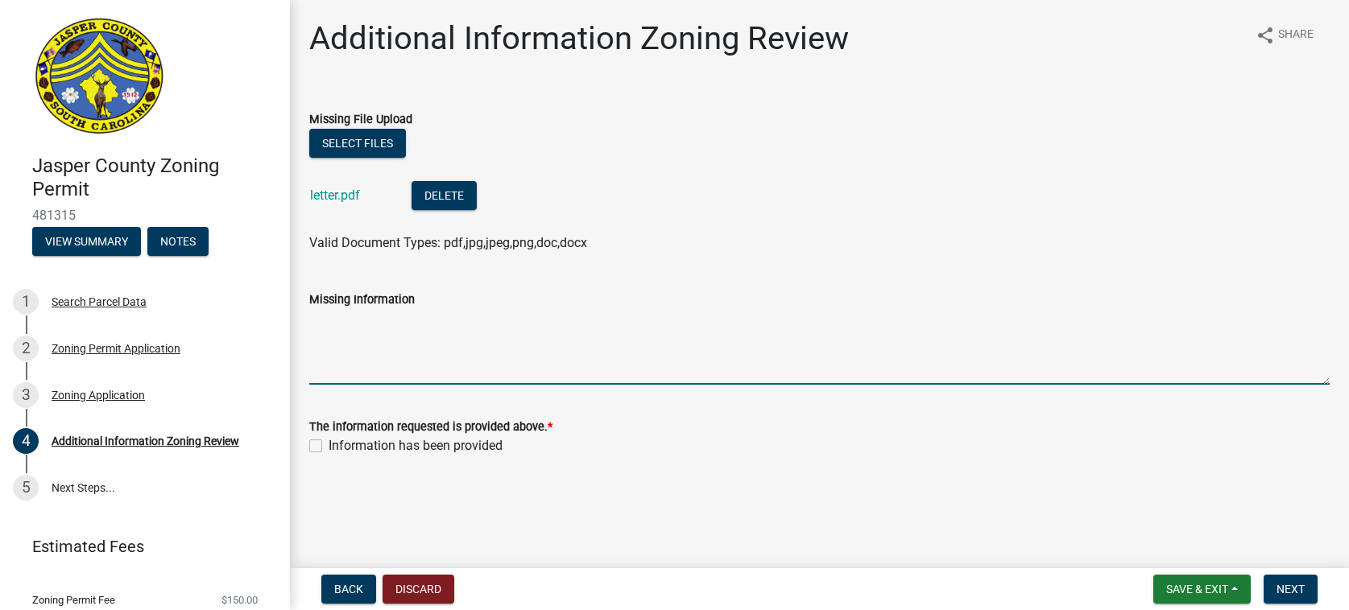
click at [349, 350] on textarea "Missing Information" at bounding box center [819, 347] width 1020 height 76
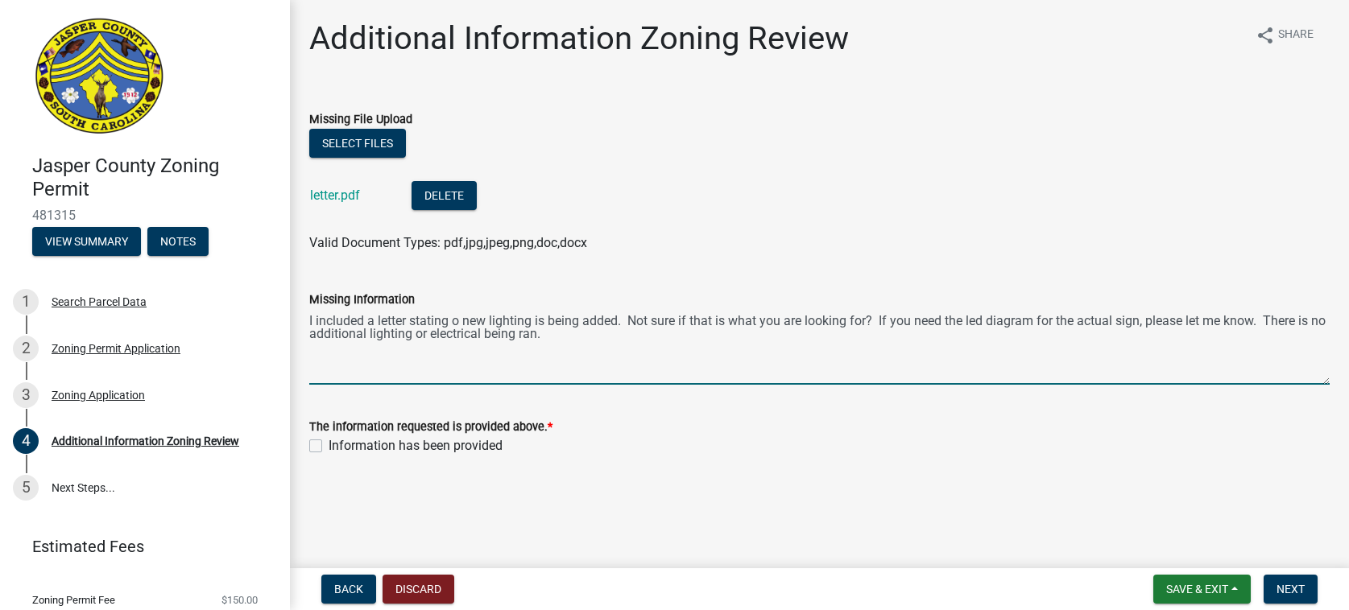
type textarea "I included a letter stating o new lighting is being added. Not sure if that is …"
click at [328, 443] on label "Information has been provided" at bounding box center [415, 445] width 174 height 19
click at [328, 443] on input "Information has been provided" at bounding box center [333, 441] width 10 height 10
checkbox input "true"
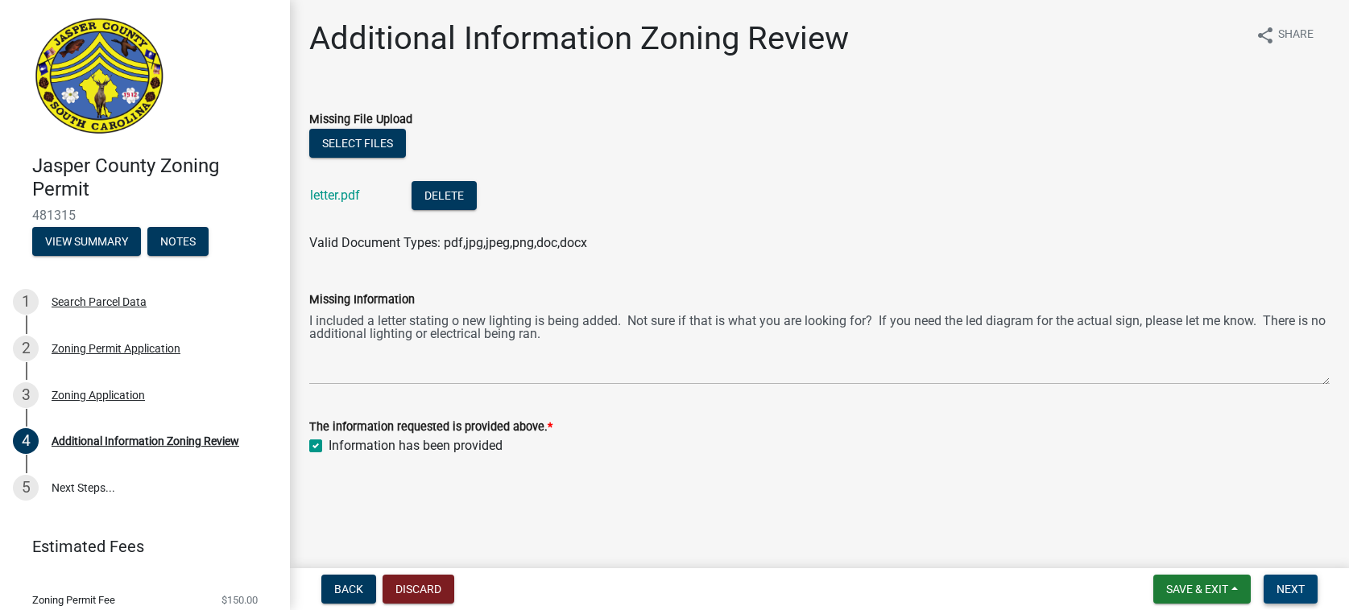
click at [1298, 583] on span "Next" at bounding box center [1290, 589] width 28 height 13
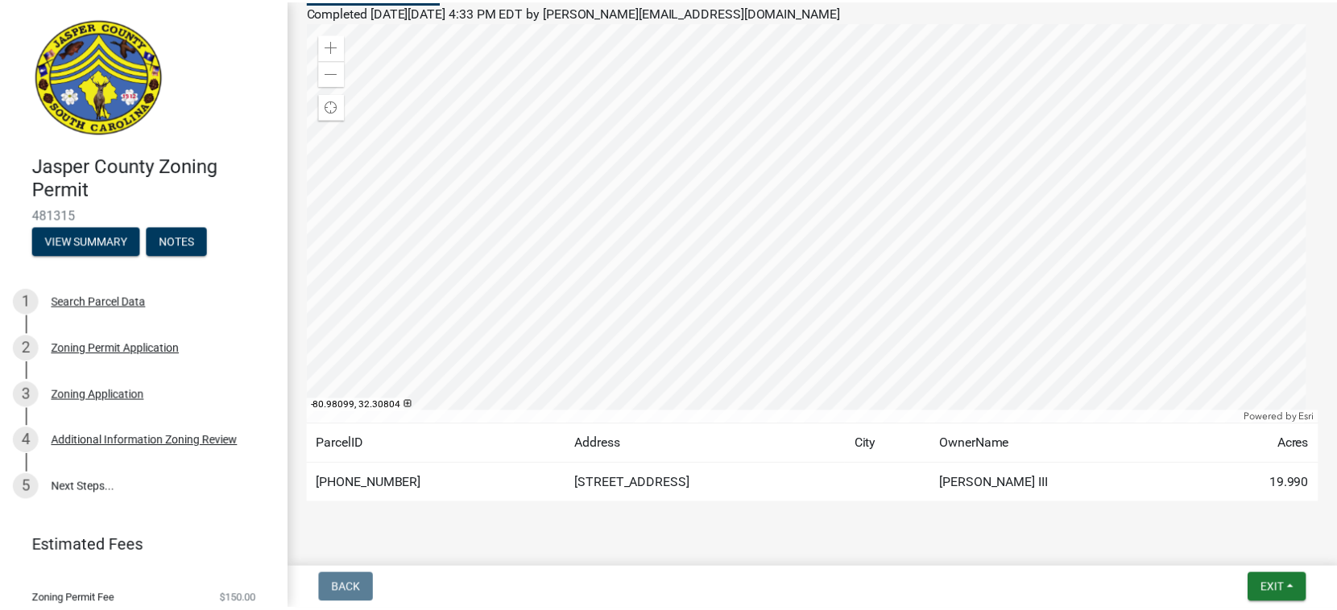
scroll to position [207, 0]
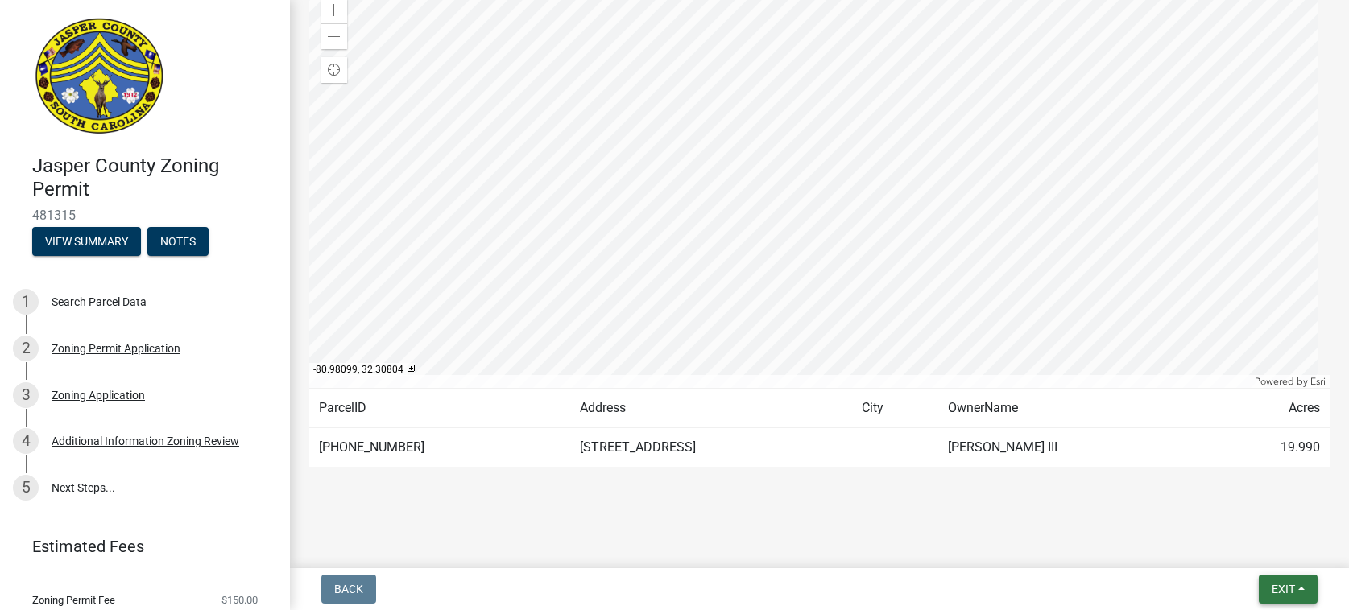
click at [1295, 591] on span "Exit" at bounding box center [1282, 589] width 23 height 13
click at [1254, 542] on button "Save & Exit" at bounding box center [1252, 547] width 129 height 39
